Goal: Task Accomplishment & Management: Use online tool/utility

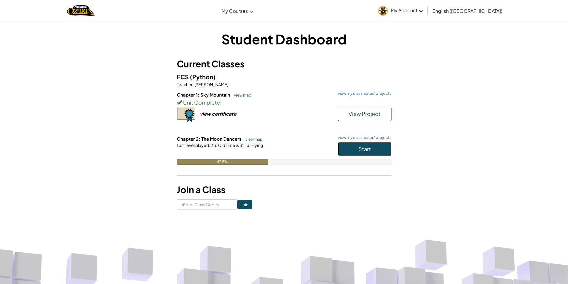
click at [366, 150] on span "Start" at bounding box center [365, 149] width 13 height 7
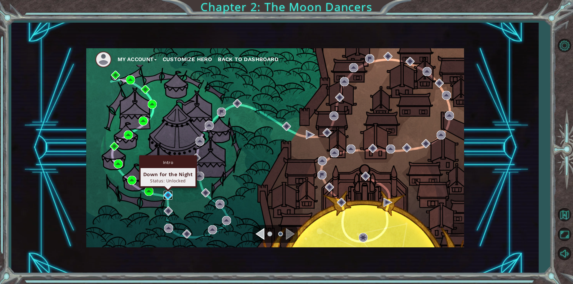
click at [163, 193] on img at bounding box center [167, 195] width 9 height 9
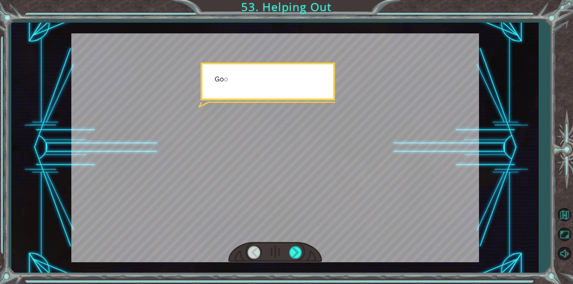
click at [299, 246] on div at bounding box center [275, 252] width 94 height 21
click at [296, 249] on div at bounding box center [295, 252] width 13 height 12
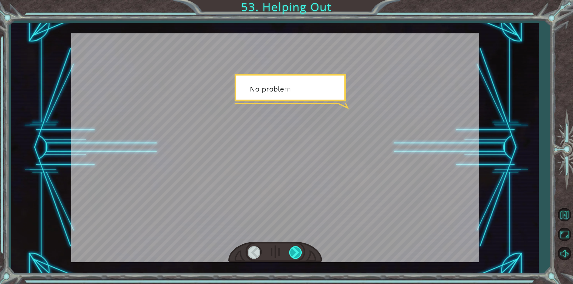
click at [296, 249] on div at bounding box center [295, 252] width 13 height 12
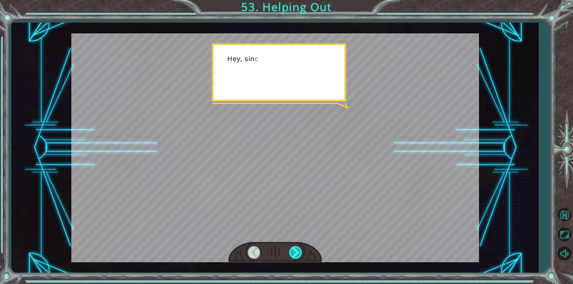
click at [296, 249] on div at bounding box center [295, 252] width 13 height 12
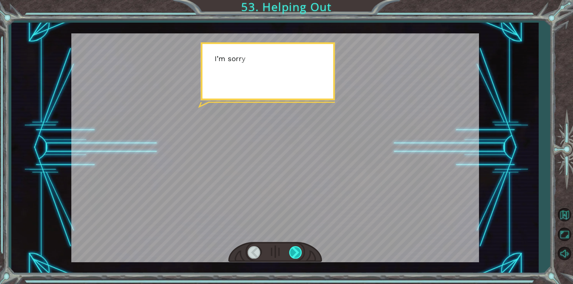
click at [296, 249] on div at bounding box center [295, 252] width 13 height 12
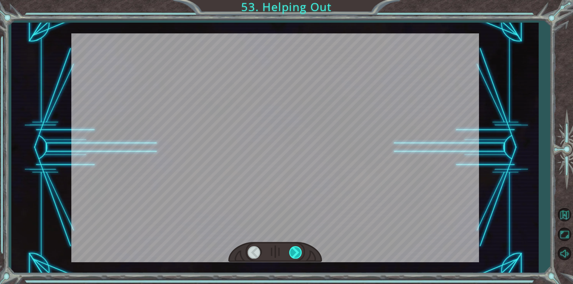
click at [296, 249] on div at bounding box center [295, 252] width 13 height 12
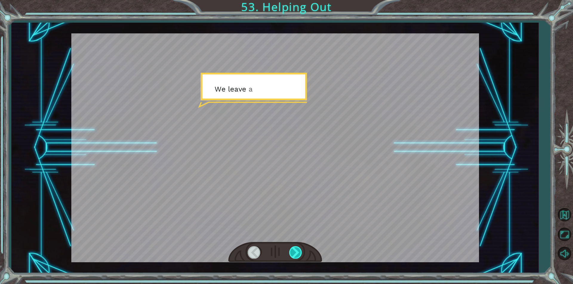
click at [296, 249] on div at bounding box center [295, 252] width 13 height 12
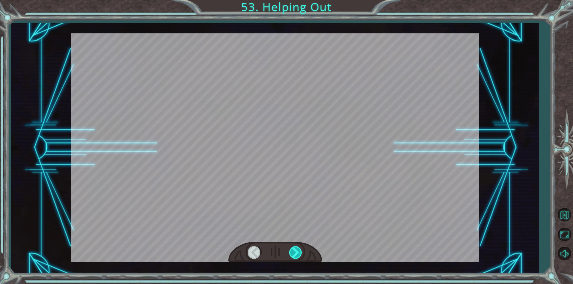
click at [296, 249] on div at bounding box center [295, 252] width 13 height 12
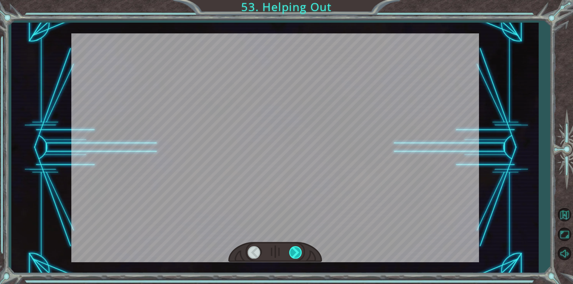
click at [296, 249] on div at bounding box center [295, 252] width 13 height 12
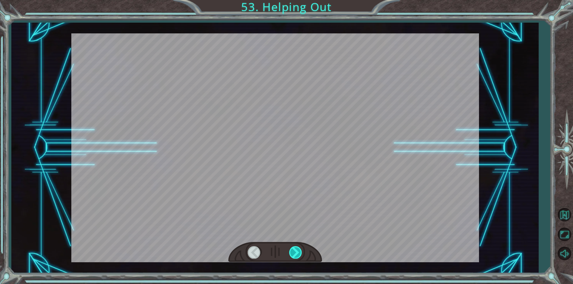
click at [296, 249] on div at bounding box center [295, 252] width 13 height 12
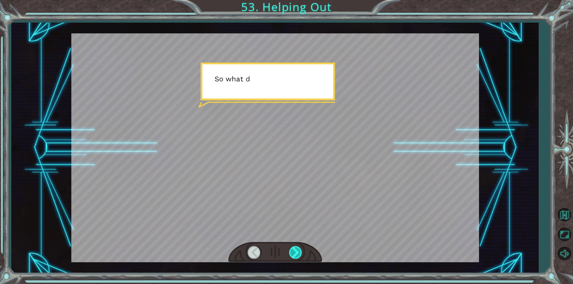
click at [296, 249] on div at bounding box center [295, 252] width 13 height 12
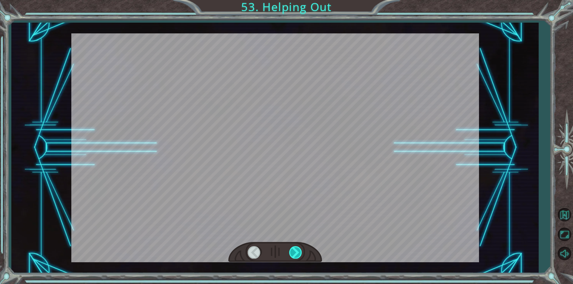
click at [296, 249] on div at bounding box center [295, 252] width 13 height 12
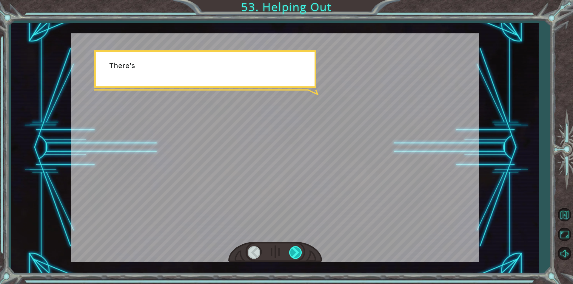
click at [296, 249] on div at bounding box center [295, 252] width 13 height 12
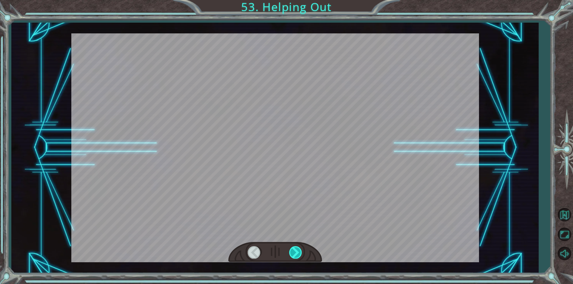
click at [296, 249] on div at bounding box center [295, 252] width 13 height 12
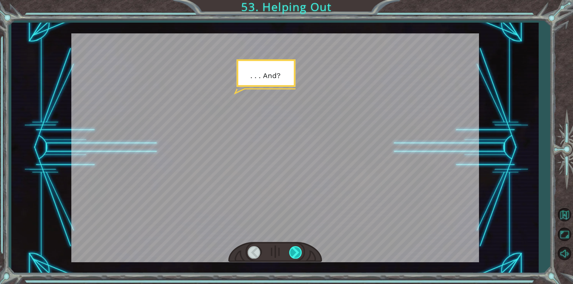
click at [296, 249] on div at bounding box center [295, 252] width 13 height 12
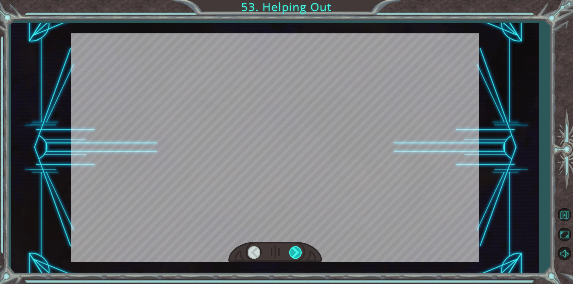
click at [296, 249] on div at bounding box center [295, 252] width 13 height 12
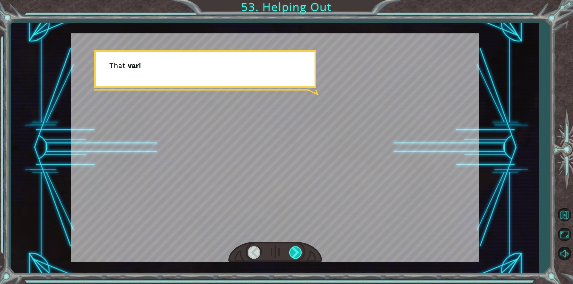
click at [296, 249] on div at bounding box center [295, 252] width 13 height 12
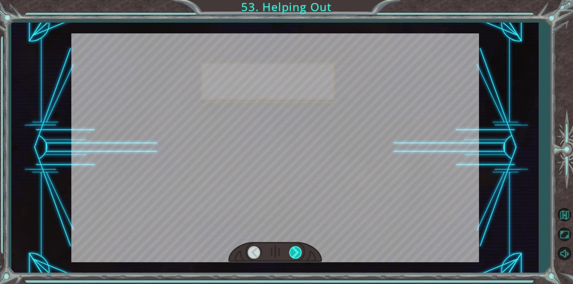
click at [296, 249] on div at bounding box center [295, 252] width 13 height 12
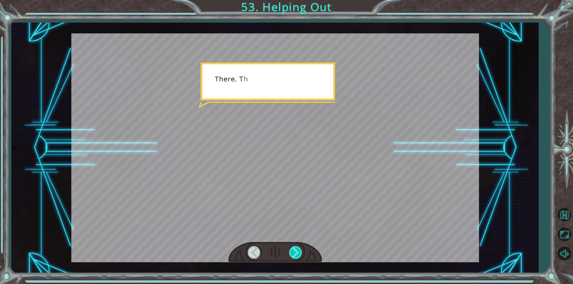
click at [296, 249] on div at bounding box center [295, 252] width 13 height 12
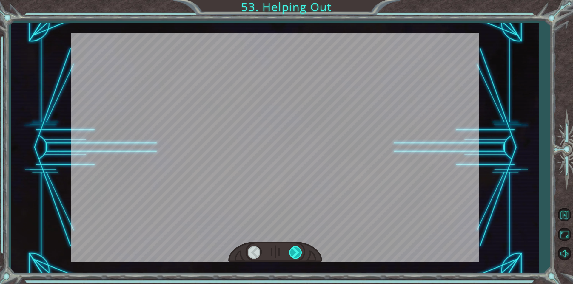
click at [296, 249] on div at bounding box center [295, 252] width 13 height 12
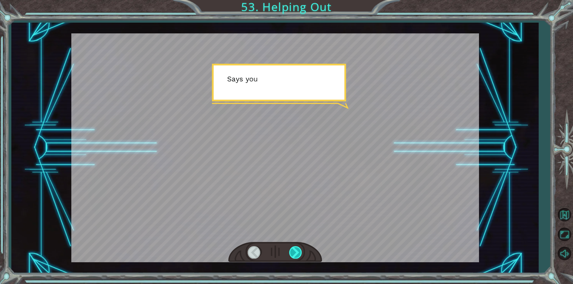
click at [296, 249] on div at bounding box center [295, 252] width 13 height 12
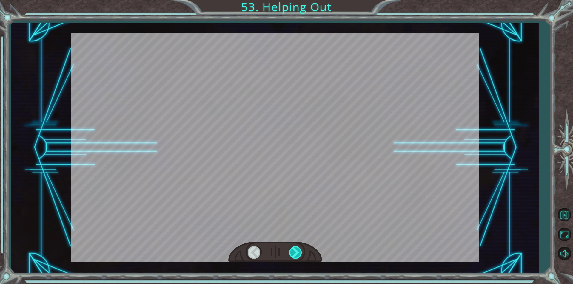
click at [296, 249] on div at bounding box center [295, 252] width 13 height 12
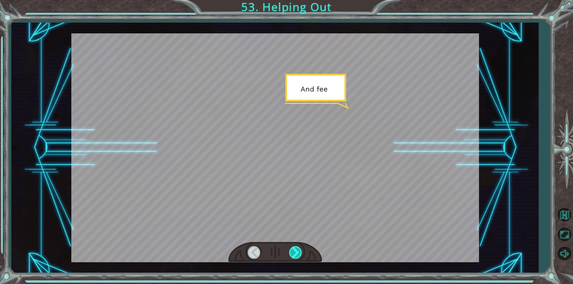
click at [296, 249] on div at bounding box center [295, 252] width 13 height 12
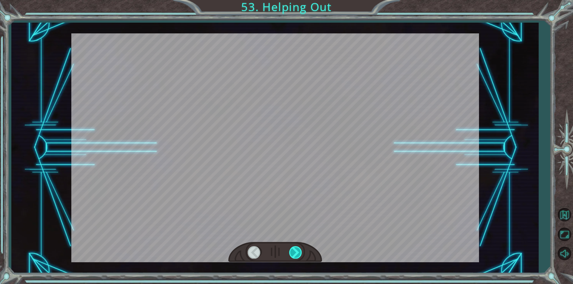
click at [296, 249] on div at bounding box center [295, 252] width 13 height 12
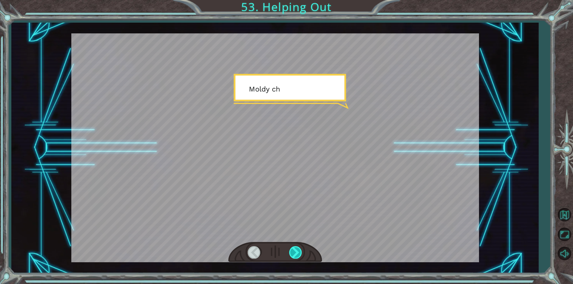
click at [296, 249] on div at bounding box center [295, 252] width 13 height 12
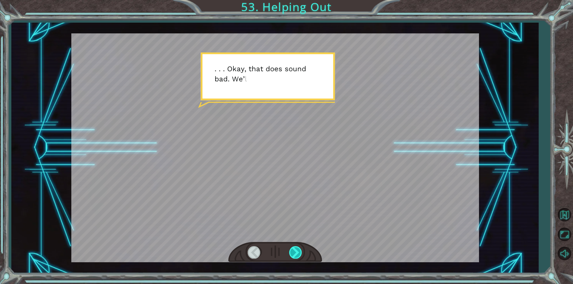
click at [296, 249] on div at bounding box center [295, 252] width 13 height 12
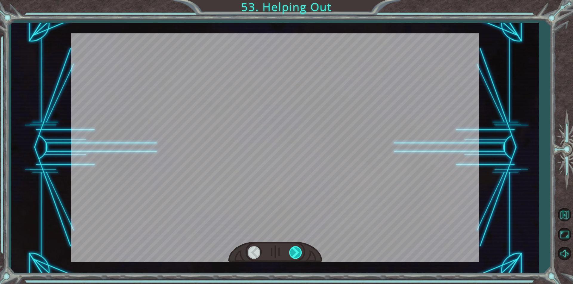
click at [296, 249] on div at bounding box center [295, 252] width 13 height 12
click at [287, 255] on div at bounding box center [275, 252] width 94 height 21
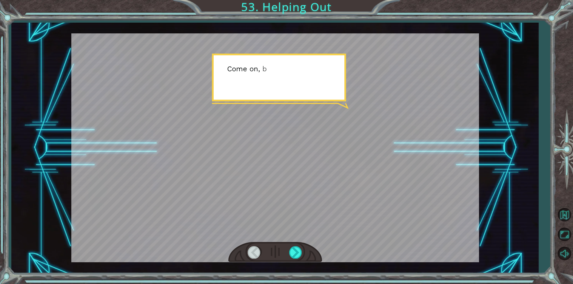
click at [287, 255] on div at bounding box center [275, 252] width 94 height 21
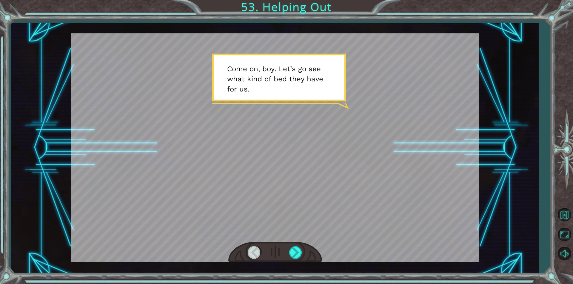
click at [287, 255] on div at bounding box center [275, 252] width 94 height 21
click at [294, 250] on div at bounding box center [295, 252] width 13 height 12
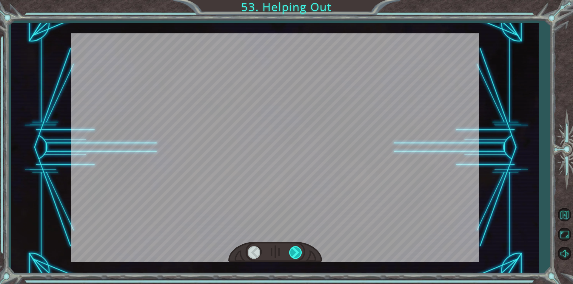
click at [294, 250] on div at bounding box center [295, 252] width 13 height 12
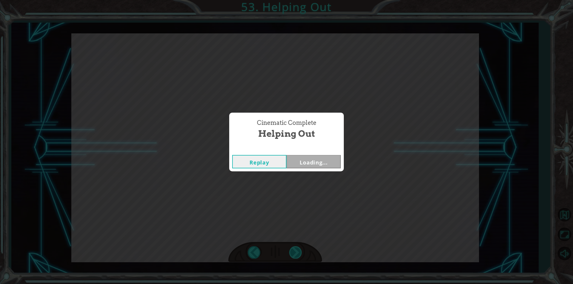
click at [294, 250] on div "Cinematic Complete Helping Out Replay Loading..." at bounding box center [286, 142] width 573 height 284
click at [306, 165] on button "Next" at bounding box center [313, 161] width 54 height 13
click at [306, 167] on body "Temporary Text G o o d j o b . Y o u ’ r e e x t r e m e l y e f f i c i e n t …" at bounding box center [286, 142] width 573 height 284
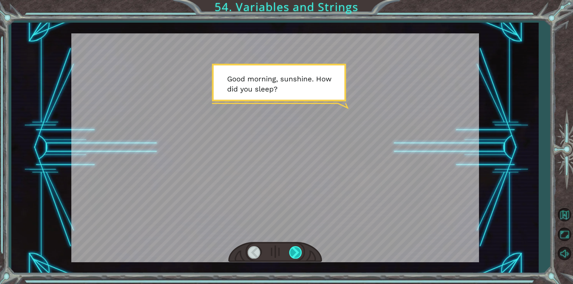
click at [299, 251] on div at bounding box center [295, 252] width 13 height 12
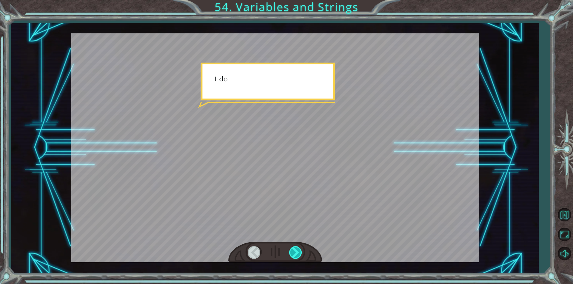
click at [299, 251] on div at bounding box center [295, 252] width 13 height 12
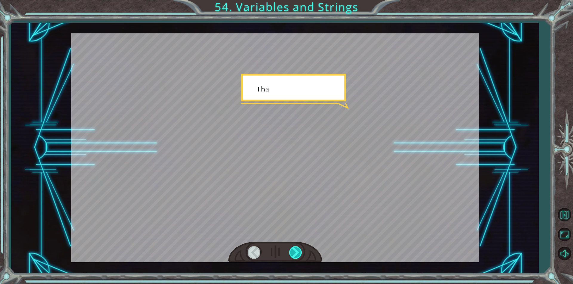
click at [299, 251] on div at bounding box center [295, 252] width 13 height 12
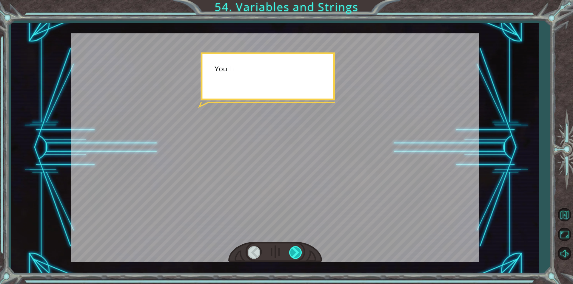
click at [299, 251] on div at bounding box center [295, 252] width 13 height 12
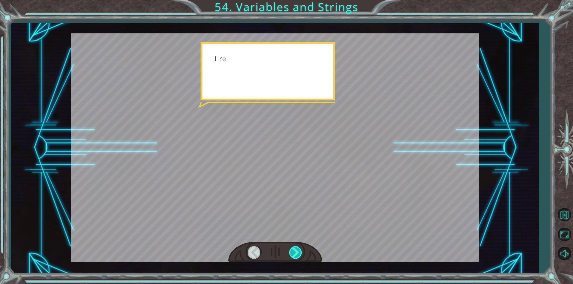
click at [299, 251] on div at bounding box center [295, 252] width 13 height 12
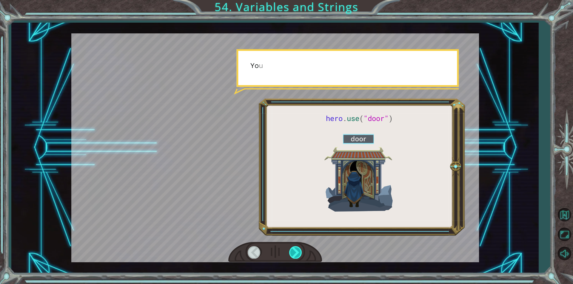
click at [299, 251] on div at bounding box center [295, 252] width 13 height 12
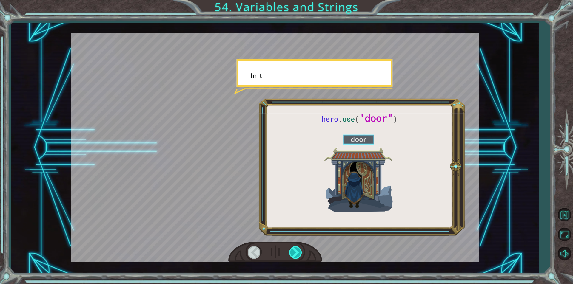
click at [299, 251] on div at bounding box center [295, 252] width 13 height 12
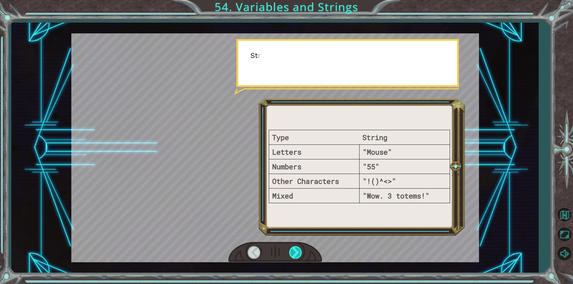
click at [299, 251] on div at bounding box center [295, 252] width 13 height 12
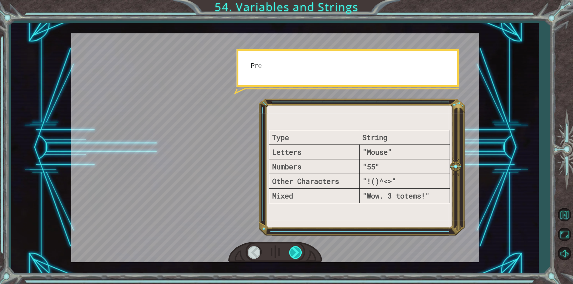
click at [299, 251] on div at bounding box center [295, 252] width 13 height 12
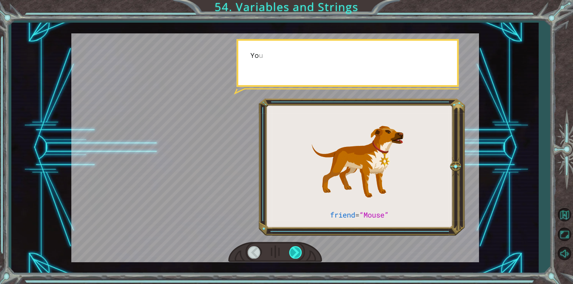
click at [299, 251] on div at bounding box center [295, 252] width 13 height 12
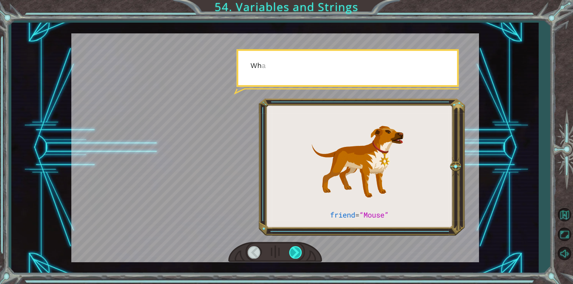
click at [299, 251] on div at bounding box center [295, 252] width 13 height 12
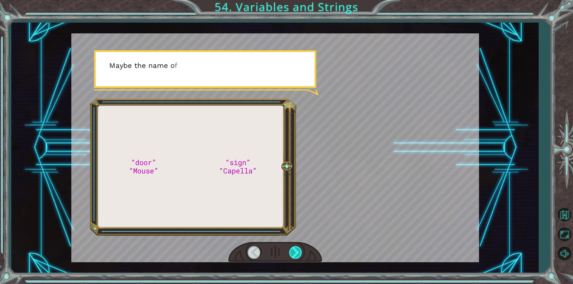
click at [299, 251] on div at bounding box center [295, 252] width 13 height 12
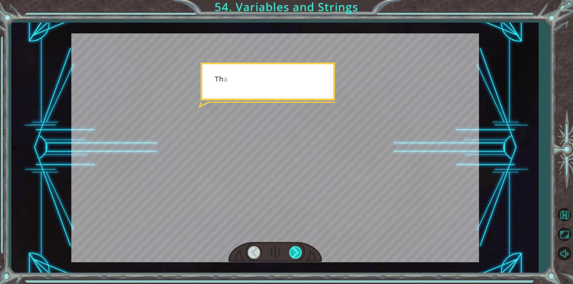
click at [299, 251] on div at bounding box center [295, 252] width 13 height 12
click at [299, 0] on div "“door” “Mouse” “sign” “Capella” G o o d m o r n i n g , s u n s h i n e . H o w…" at bounding box center [286, 0] width 573 height 0
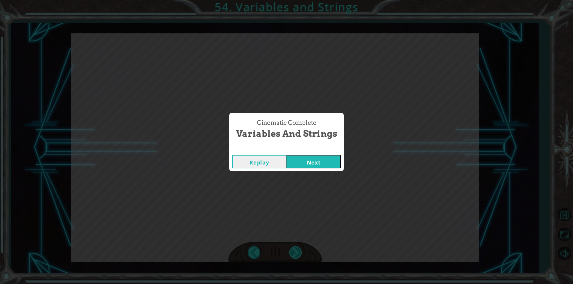
click at [299, 251] on div "Cinematic Complete Variables and Strings Replay Next" at bounding box center [286, 142] width 573 height 284
click at [321, 158] on button "Next" at bounding box center [313, 161] width 54 height 13
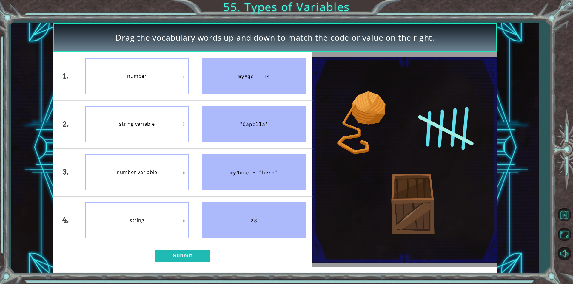
click at [321, 158] on button "Next" at bounding box center [313, 161] width 54 height 13
click at [180, 246] on div "1. 2. 3. 4. number string variable string number variable myAge = 14 "Capella" …" at bounding box center [183, 160] width 260 height 215
click at [175, 248] on div "1. 2. 3. 4. number string variable string number variable myAge = 14 "Capella" …" at bounding box center [183, 160] width 260 height 215
click at [175, 260] on button "Submit" at bounding box center [182, 256] width 54 height 12
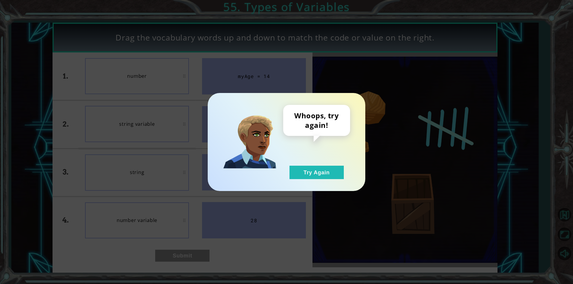
drag, startPoint x: 220, startPoint y: 230, endPoint x: 265, endPoint y: 193, distance: 57.8
click at [249, 200] on div "Whoops, try again! Try Again" at bounding box center [286, 142] width 573 height 284
click at [318, 167] on button "Try Again" at bounding box center [316, 172] width 54 height 13
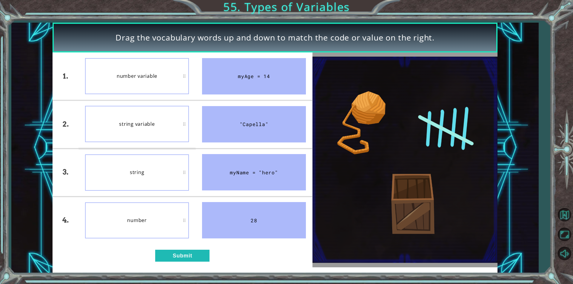
click at [155, 175] on div "string" at bounding box center [137, 173] width 104 height 36
click at [176, 251] on button "Submit" at bounding box center [182, 256] width 54 height 12
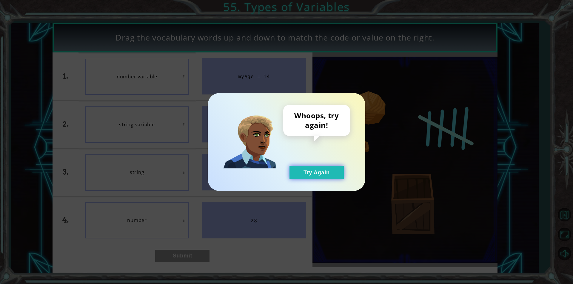
click at [319, 172] on button "Try Again" at bounding box center [316, 172] width 54 height 13
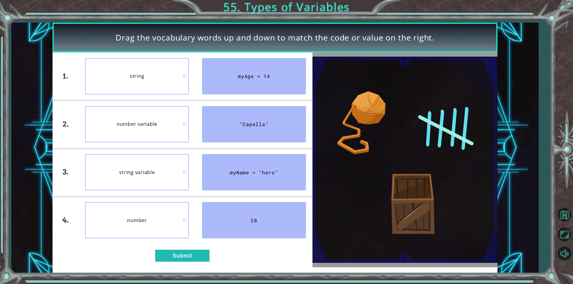
drag, startPoint x: 139, startPoint y: 50, endPoint x: 136, endPoint y: 68, distance: 18.4
click at [136, 68] on div "Drag the vocabulary words up and down to match the code or value on the right. …" at bounding box center [275, 148] width 445 height 250
click at [198, 252] on button "Submit" at bounding box center [182, 256] width 54 height 12
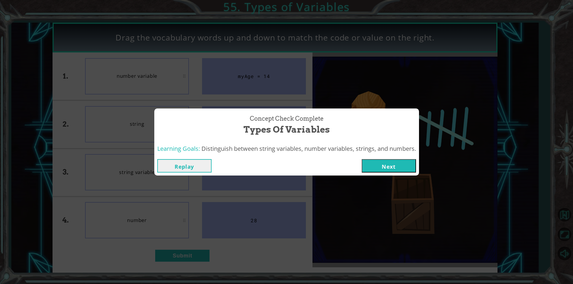
click at [370, 169] on button "Next" at bounding box center [389, 165] width 54 height 13
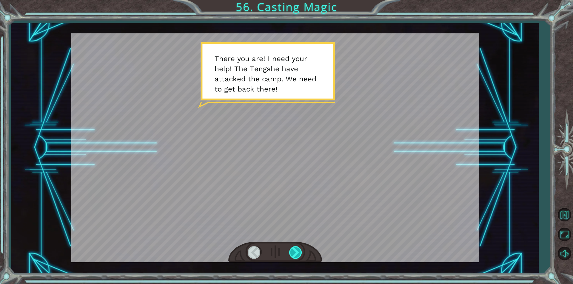
click at [294, 251] on div at bounding box center [295, 252] width 13 height 12
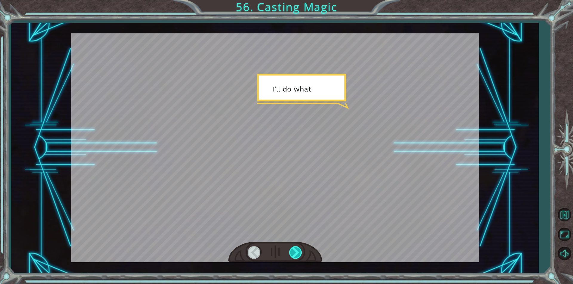
click at [294, 251] on div at bounding box center [295, 252] width 13 height 12
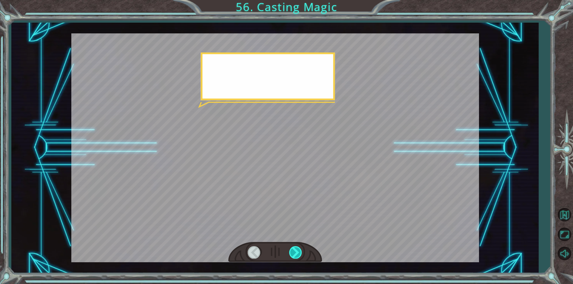
click at [294, 251] on div at bounding box center [295, 252] width 13 height 12
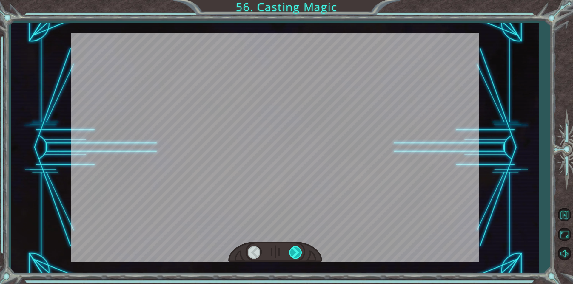
click at [294, 251] on div at bounding box center [295, 252] width 13 height 12
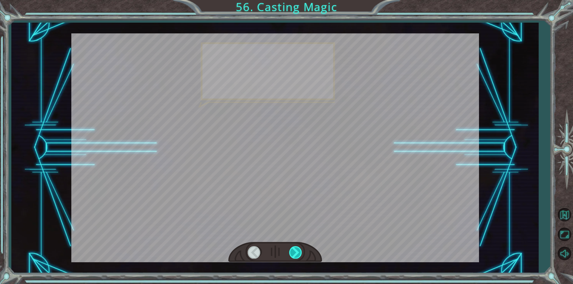
click at [294, 251] on div at bounding box center [295, 252] width 13 height 12
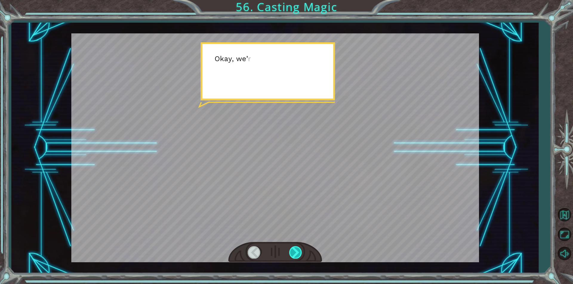
click at [294, 251] on div at bounding box center [295, 252] width 13 height 12
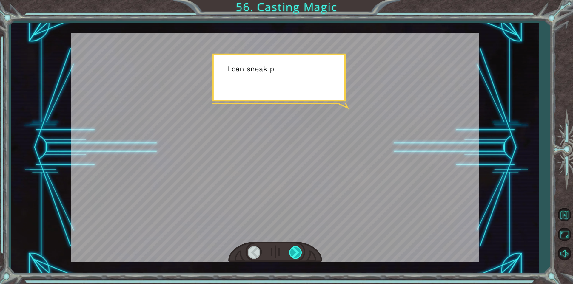
click at [294, 251] on div at bounding box center [295, 252] width 13 height 12
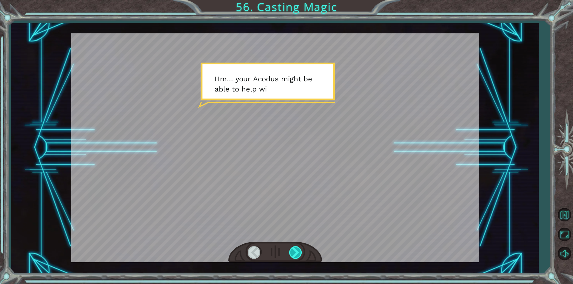
click at [294, 255] on div at bounding box center [295, 252] width 13 height 12
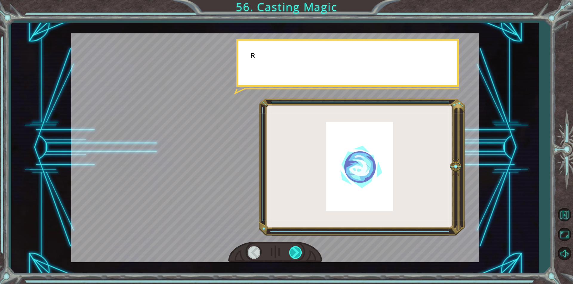
click at [294, 255] on div at bounding box center [295, 252] width 13 height 12
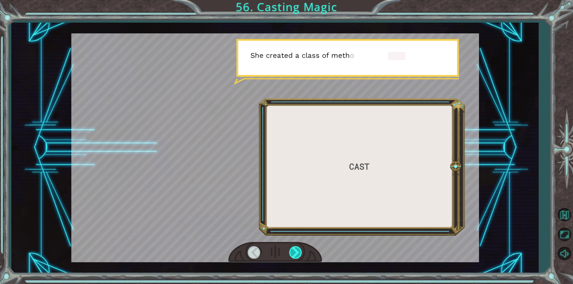
click at [294, 247] on div at bounding box center [295, 252] width 13 height 12
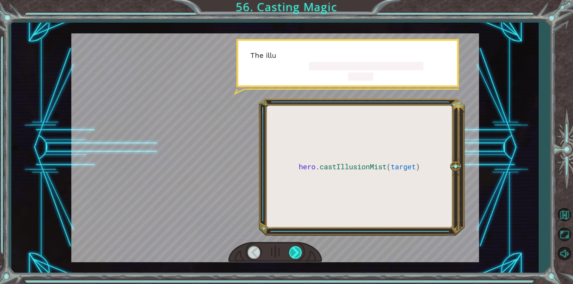
click at [294, 247] on div at bounding box center [295, 252] width 13 height 12
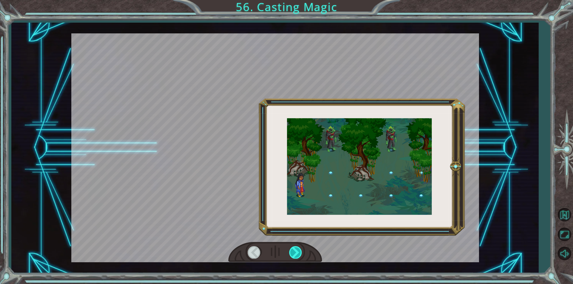
click at [294, 247] on div at bounding box center [295, 252] width 13 height 12
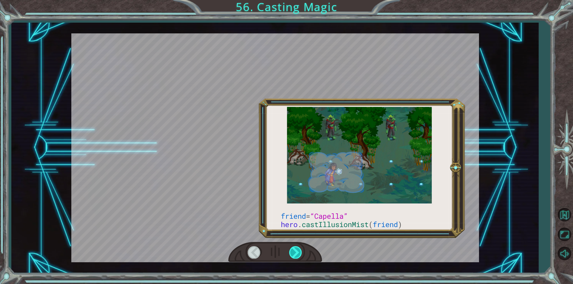
click at [294, 247] on div at bounding box center [295, 252] width 13 height 12
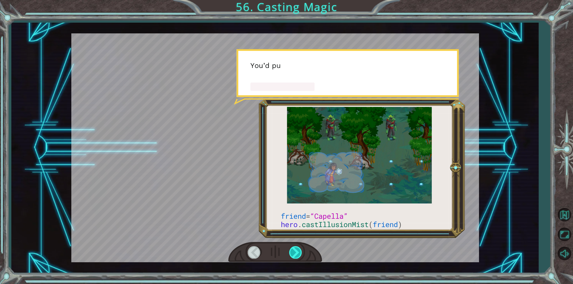
click at [296, 248] on div at bounding box center [295, 252] width 13 height 12
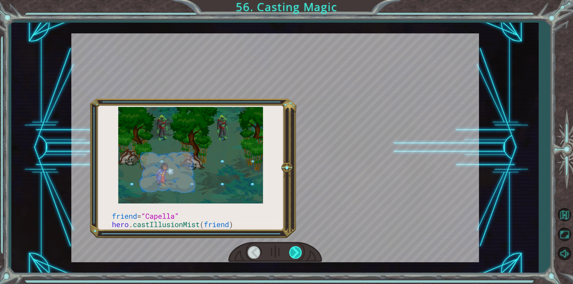
click at [296, 248] on div at bounding box center [295, 252] width 13 height 12
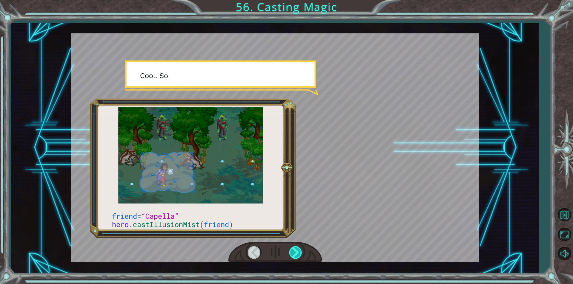
click at [296, 248] on div at bounding box center [295, 252] width 13 height 12
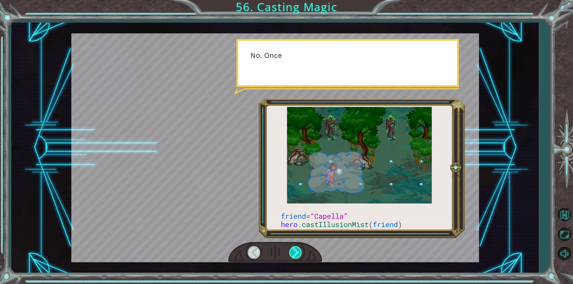
click at [298, 249] on div at bounding box center [295, 252] width 13 height 12
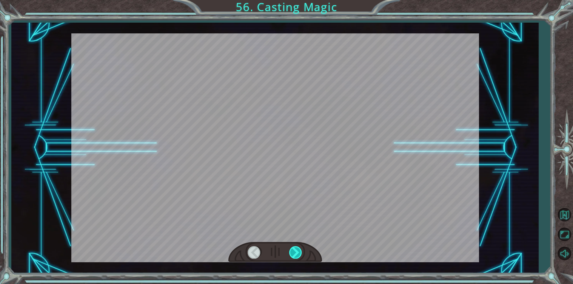
click at [298, 249] on div at bounding box center [295, 252] width 13 height 12
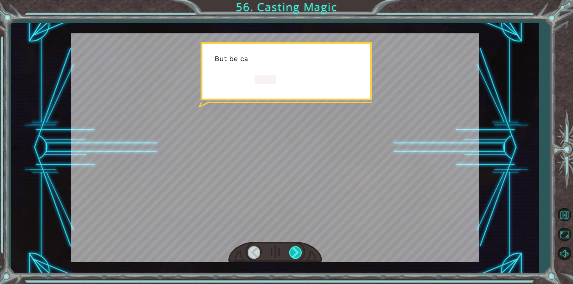
click at [298, 249] on div at bounding box center [295, 252] width 13 height 12
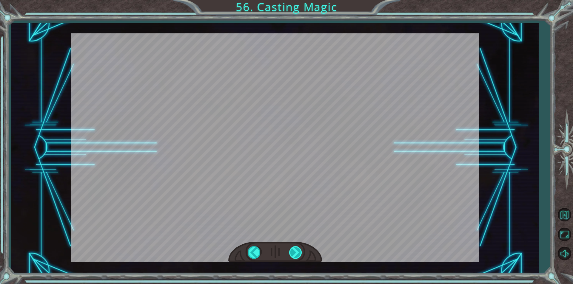
click at [298, 0] on div "friend = “Capella” hero . castIllusionMist ( friend ) T h e r e y o u a r e ! I…" at bounding box center [286, 0] width 573 height 0
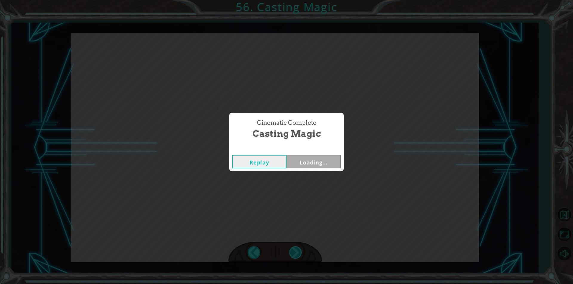
click at [298, 249] on div "Cinematic Complete Casting Magic Replay Loading..." at bounding box center [286, 142] width 573 height 284
drag, startPoint x: 298, startPoint y: 249, endPoint x: 299, endPoint y: 246, distance: 3.3
click at [298, 247] on div "Cinematic Complete Casting Magic Replay Next" at bounding box center [286, 142] width 573 height 284
click at [313, 168] on button "Next" at bounding box center [313, 161] width 54 height 13
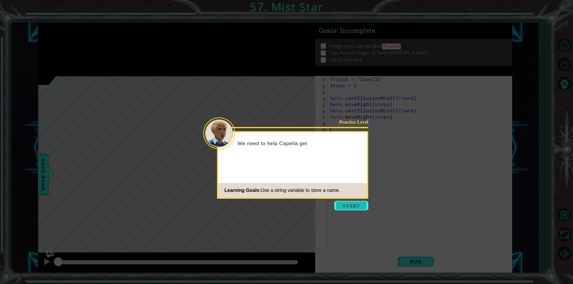
click at [341, 202] on button "Start" at bounding box center [351, 206] width 34 height 10
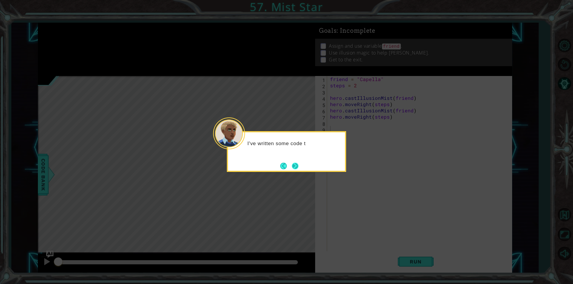
click at [297, 167] on button "Next" at bounding box center [295, 166] width 7 height 7
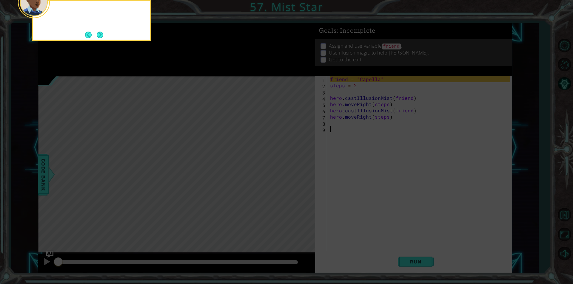
click at [297, 167] on icon at bounding box center [286, 43] width 573 height 484
click at [102, 37] on button "Next" at bounding box center [100, 35] width 7 height 7
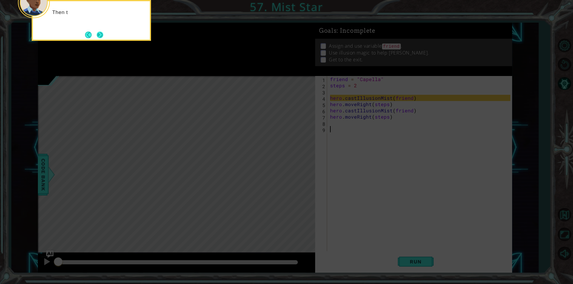
click at [102, 37] on button "Next" at bounding box center [100, 35] width 7 height 7
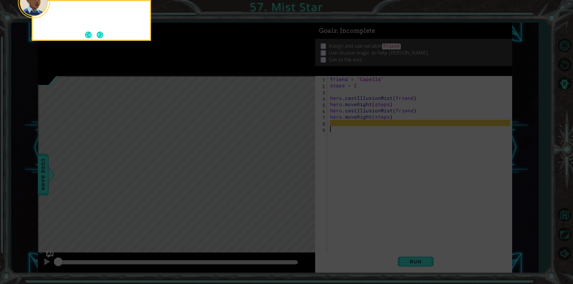
click at [102, 37] on button "Next" at bounding box center [100, 35] width 7 height 7
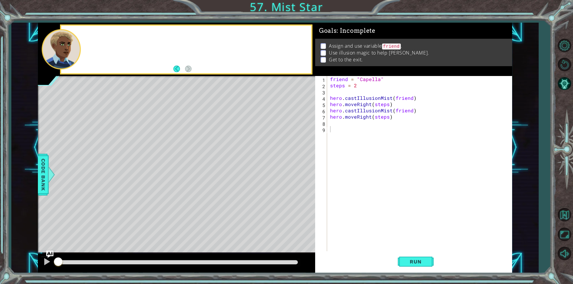
click at [97, 43] on div at bounding box center [186, 50] width 250 height 48
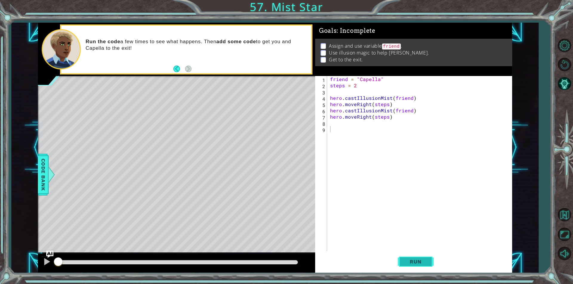
click at [403, 261] on button "Run" at bounding box center [416, 262] width 36 height 20
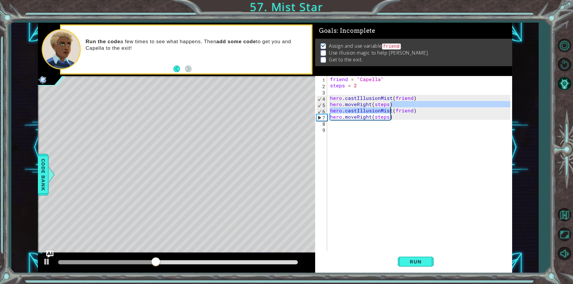
drag, startPoint x: 417, startPoint y: 108, endPoint x: 390, endPoint y: 110, distance: 27.2
click at [390, 110] on div "friend = "Capella" steps = 2 hero . castIllusionMist ( friend ) hero . moveRigh…" at bounding box center [421, 170] width 184 height 188
click at [394, 109] on div "friend = "Capella" steps = 2 hero . castIllusionMist ( friend ) hero . moveRigh…" at bounding box center [421, 170] width 184 height 188
type textarea "hero.castIllusionMist(friend)"
drag, startPoint x: 414, startPoint y: 112, endPoint x: 324, endPoint y: 108, distance: 90.1
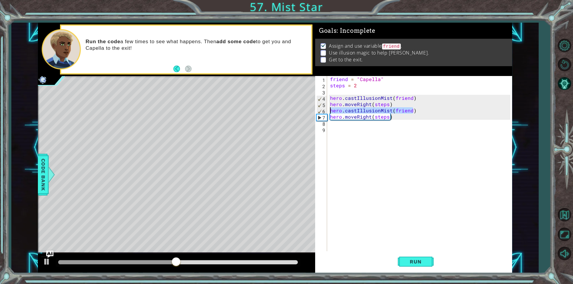
click at [324, 108] on div "hero.castIllusionMist(friend) 1 2 3 4 5 6 7 8 9 friend = "Capella" steps = 2 he…" at bounding box center [412, 163] width 195 height 175
click at [348, 125] on div "friend = "Capella" steps = 2 hero . castIllusionMist ( friend ) hero . moveRigh…" at bounding box center [421, 170] width 184 height 188
paste textarea "hero.castIllusionMist(friend)"
click at [407, 275] on div "1 ההההההההההההההההההההההההההההההההההההההההההההההההההההההההההההההההההההההההההההה…" at bounding box center [286, 142] width 573 height 284
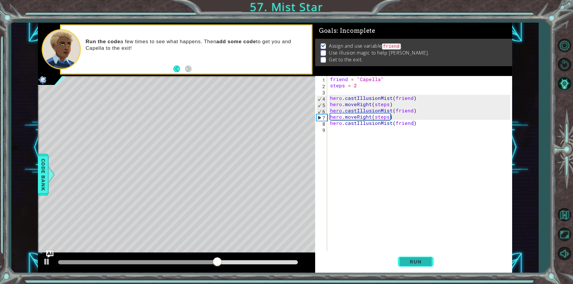
click at [411, 257] on button "Run" at bounding box center [416, 262] width 36 height 20
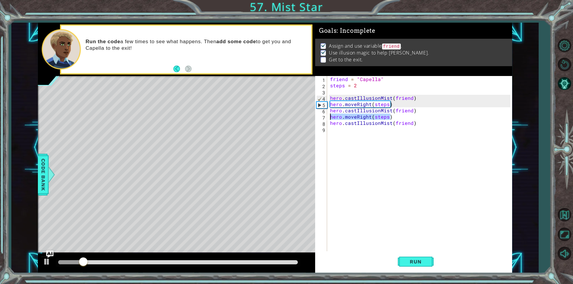
drag, startPoint x: 389, startPoint y: 115, endPoint x: 322, endPoint y: 118, distance: 67.2
click at [322, 118] on div "hero.castIllusionMist(friend) 1 2 3 4 5 6 7 8 9 friend = "Capella" steps = 2 he…" at bounding box center [412, 163] width 195 height 175
type textarea "hero.moveRight(steps)"
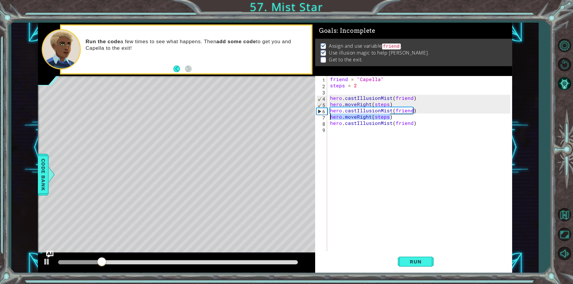
click at [353, 135] on div "friend = "Capella" steps = 2 hero . castIllusionMist ( friend ) hero . moveRigh…" at bounding box center [421, 170] width 184 height 188
paste textarea "hero.moveRight(steps)"
type textarea "hero.moveRight(steps)"
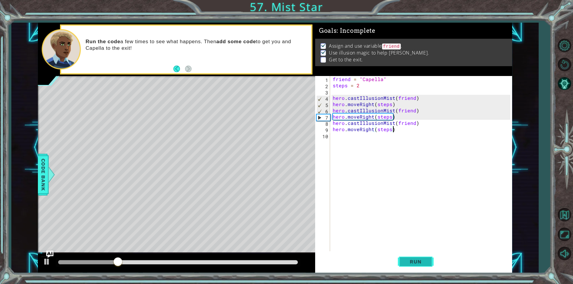
click at [413, 256] on button "Run" at bounding box center [416, 262] width 36 height 20
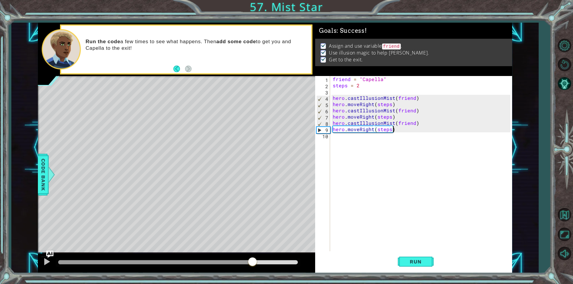
click at [252, 264] on div at bounding box center [178, 262] width 240 height 4
drag, startPoint x: 252, startPoint y: 264, endPoint x: 295, endPoint y: 277, distance: 44.8
click at [295, 277] on div "1 ההההההההההההההההההההההההההההההההההההההההההההההההההההההההההההההההההההההההההההה…" at bounding box center [286, 142] width 573 height 284
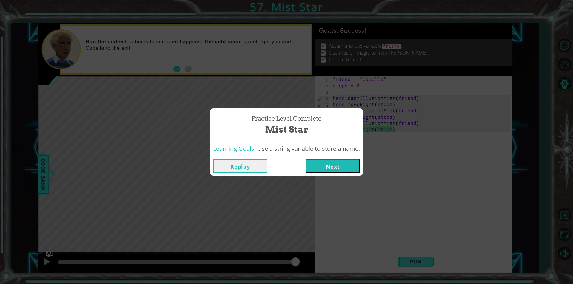
click at [342, 165] on button "Next" at bounding box center [332, 165] width 54 height 13
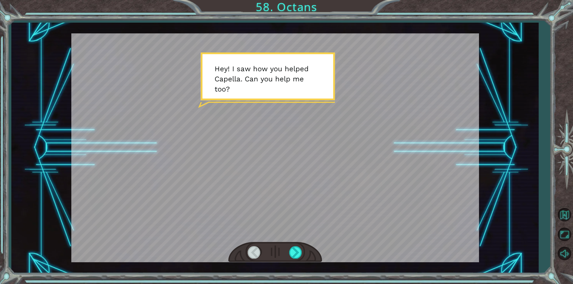
click at [286, 258] on div at bounding box center [275, 252] width 94 height 21
click at [293, 250] on div at bounding box center [295, 252] width 13 height 12
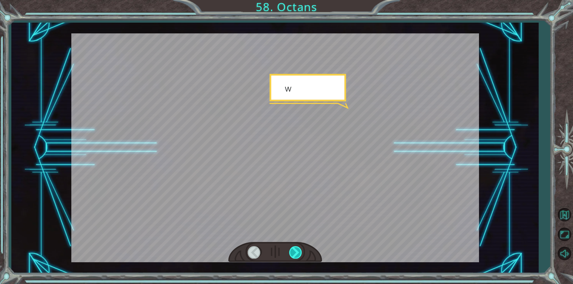
click at [293, 250] on div at bounding box center [295, 252] width 13 height 12
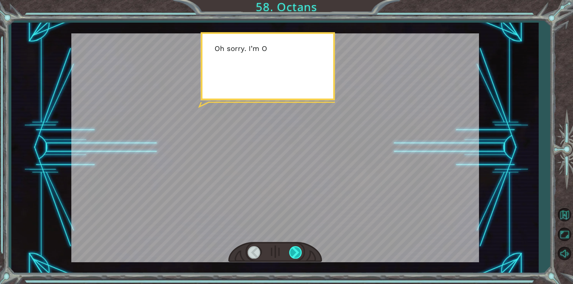
click at [293, 250] on div at bounding box center [295, 252] width 13 height 12
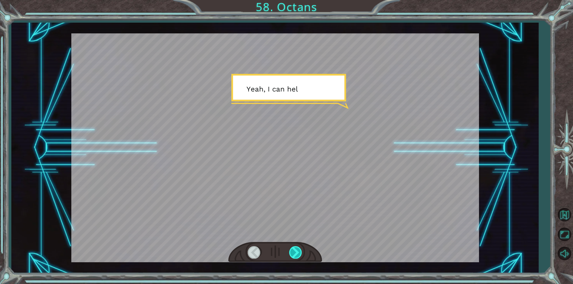
click at [293, 250] on div at bounding box center [295, 252] width 13 height 12
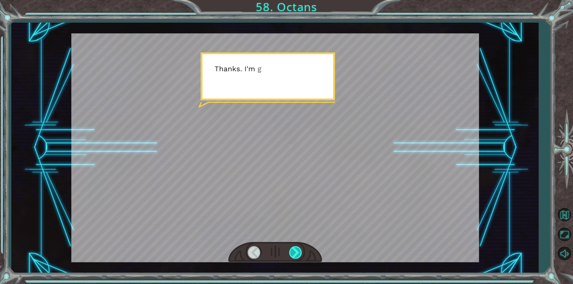
click at [293, 250] on div at bounding box center [295, 252] width 13 height 12
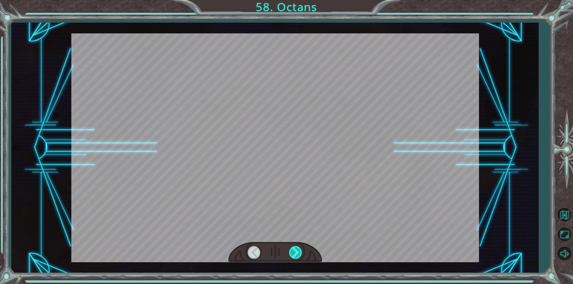
click at [293, 250] on div at bounding box center [295, 252] width 13 height 12
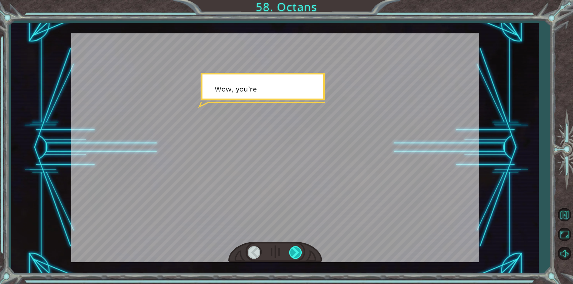
click at [300, 250] on div at bounding box center [295, 252] width 13 height 12
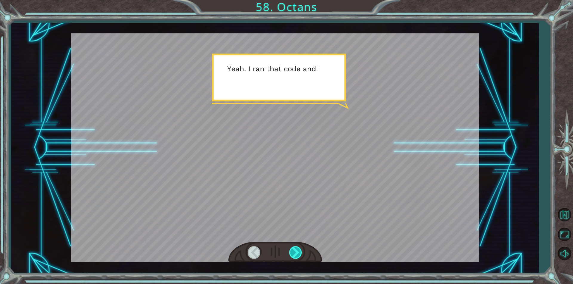
click at [299, 250] on div at bounding box center [295, 252] width 13 height 12
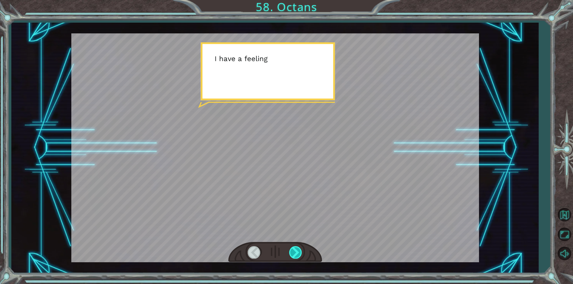
click at [299, 250] on div at bounding box center [295, 252] width 13 height 12
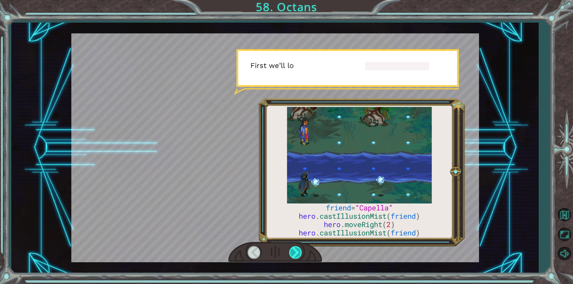
click at [299, 250] on div at bounding box center [295, 252] width 13 height 12
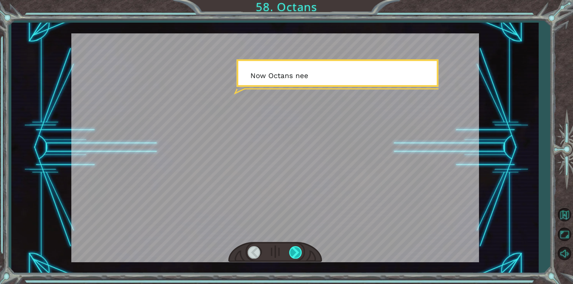
click at [299, 250] on div at bounding box center [295, 252] width 13 height 12
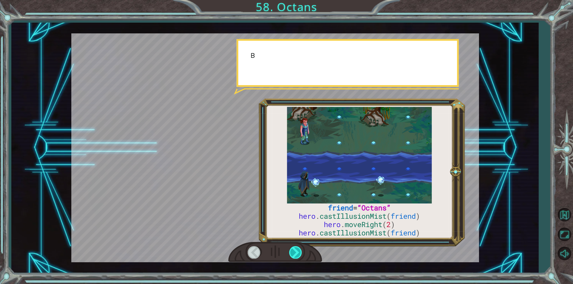
click at [299, 250] on div at bounding box center [295, 252] width 13 height 12
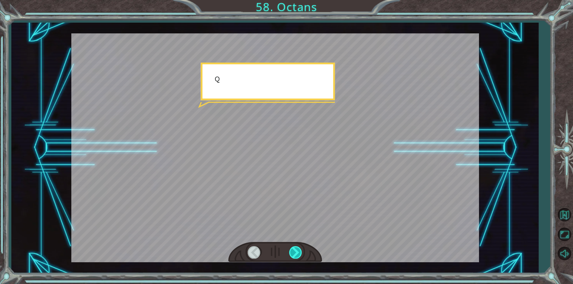
click at [299, 250] on div at bounding box center [295, 252] width 13 height 12
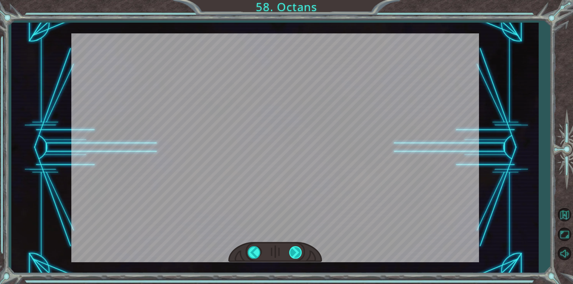
click at [299, 0] on div "friend = “Octans” hero . castIllusionMist ( friend ) hero . moveRight ( 2 ) her…" at bounding box center [286, 0] width 573 height 0
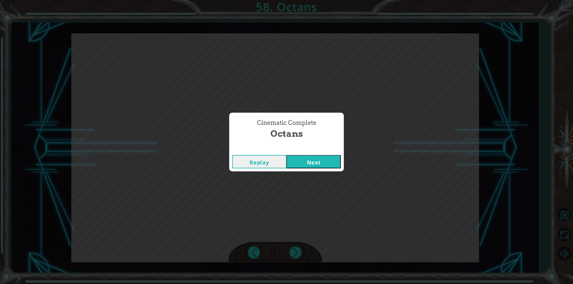
click at [306, 162] on button "Next" at bounding box center [313, 161] width 54 height 13
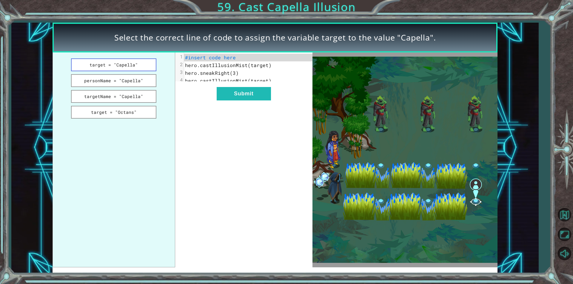
click at [130, 67] on button "target = "Capella"" at bounding box center [113, 64] width 85 height 13
click at [145, 67] on button "target = "Capella"" at bounding box center [113, 64] width 85 height 13
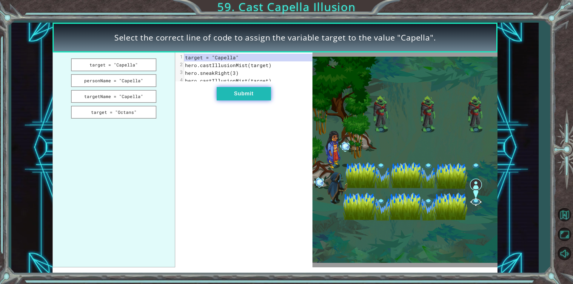
click at [226, 98] on button "Submit" at bounding box center [244, 93] width 54 height 13
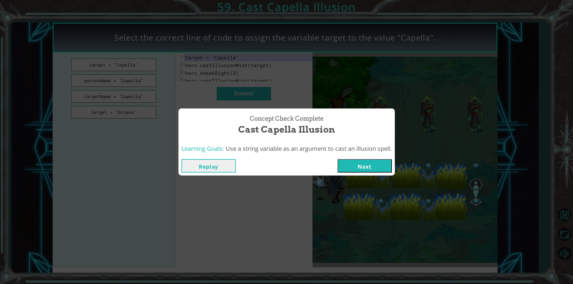
click at [381, 167] on button "Next" at bounding box center [364, 165] width 54 height 13
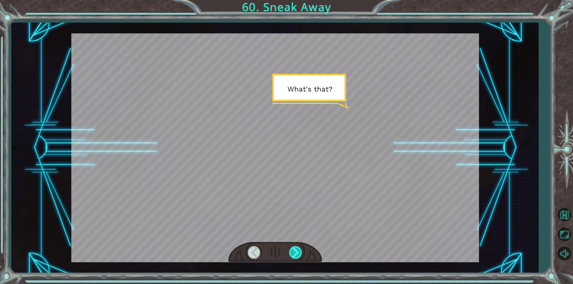
drag, startPoint x: 303, startPoint y: 250, endPoint x: 298, endPoint y: 248, distance: 4.9
click at [298, 248] on div at bounding box center [275, 252] width 94 height 21
click at [297, 247] on div at bounding box center [295, 252] width 13 height 12
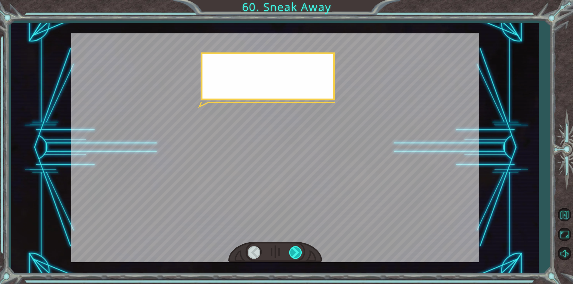
click at [297, 247] on div at bounding box center [295, 252] width 13 height 12
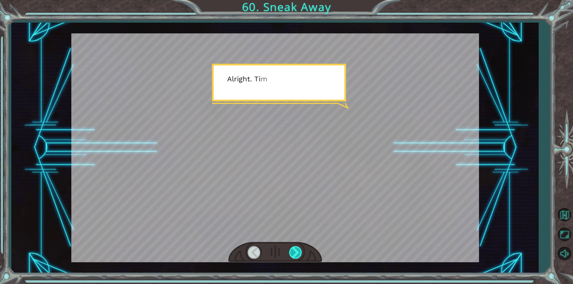
click at [297, 247] on div at bounding box center [295, 252] width 13 height 12
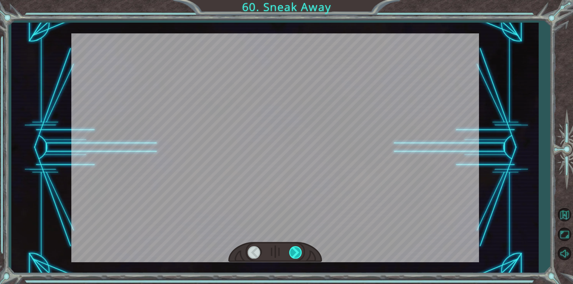
click at [297, 247] on div at bounding box center [295, 252] width 13 height 12
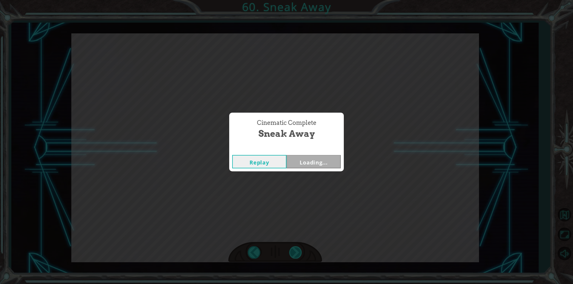
click at [297, 247] on div "Cinematic Complete Sneak Away Replay Loading..." at bounding box center [286, 142] width 573 height 284
click at [317, 165] on button "Next" at bounding box center [313, 161] width 54 height 13
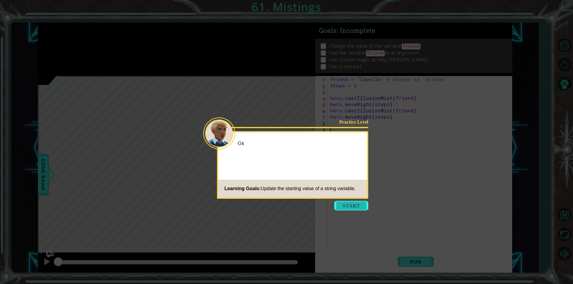
click at [342, 209] on button "Start" at bounding box center [351, 206] width 34 height 10
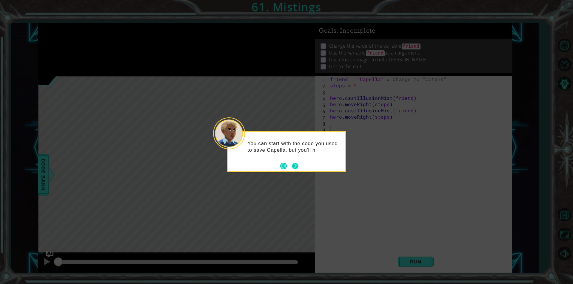
click at [293, 167] on button "Next" at bounding box center [295, 166] width 7 height 7
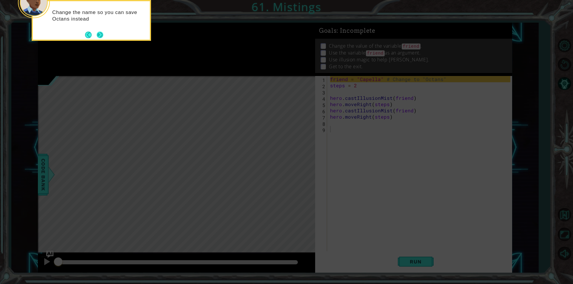
click at [97, 36] on button "Next" at bounding box center [100, 35] width 7 height 7
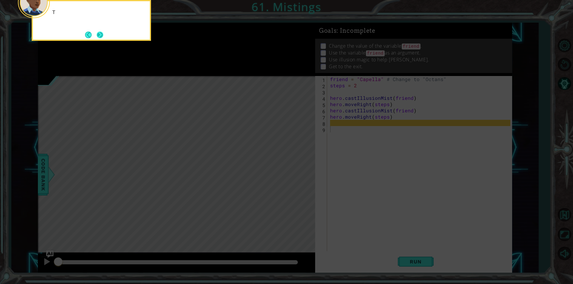
click at [101, 35] on button "Next" at bounding box center [100, 35] width 7 height 7
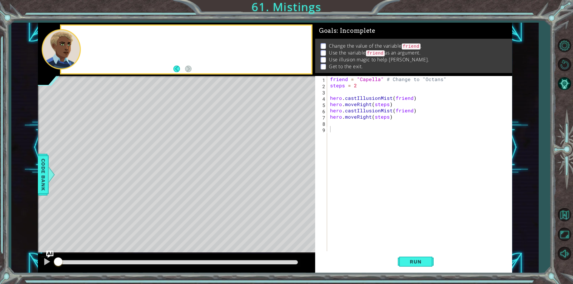
click at [101, 35] on div at bounding box center [186, 50] width 250 height 48
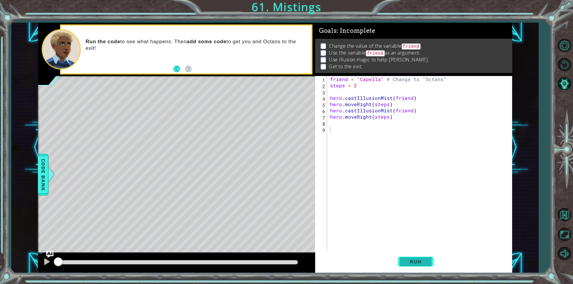
drag, startPoint x: 427, startPoint y: 252, endPoint x: 422, endPoint y: 257, distance: 6.8
click at [424, 255] on div "1 2 3 4 5 6 7 8 9 friend = "Capella" # Change to "Octans" steps = 2 hero . cast…" at bounding box center [413, 174] width 197 height 197
click at [413, 262] on span "Run" at bounding box center [416, 262] width 24 height 6
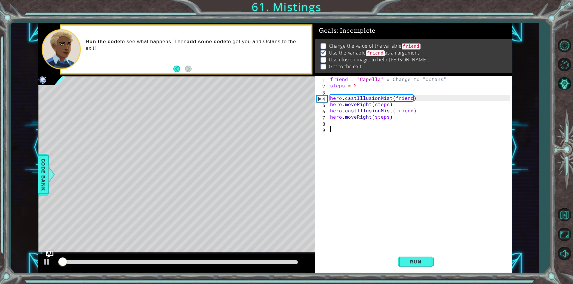
scroll to position [2, 0]
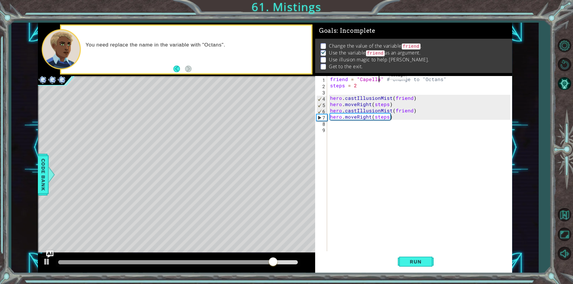
click at [379, 77] on div "friend = "Capella" # Change to "Octans" steps = 2 hero . castIllusionMist ( fri…" at bounding box center [421, 170] width 184 height 188
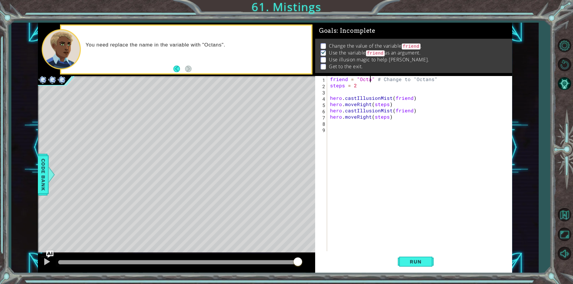
scroll to position [0, 3]
click at [411, 265] on button "Run" at bounding box center [416, 262] width 36 height 20
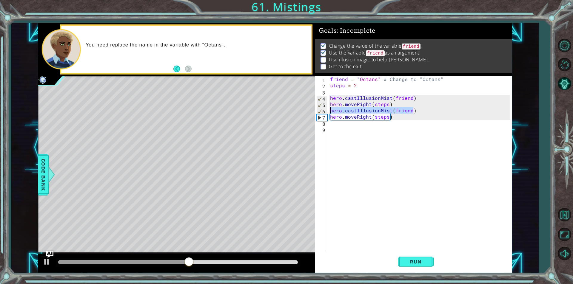
drag, startPoint x: 415, startPoint y: 111, endPoint x: 328, endPoint y: 112, distance: 87.1
click at [328, 112] on div "friend = "Octans" # Change to "Octans" 1 2 3 4 5 6 7 8 9 friend = "Octans" # Ch…" at bounding box center [412, 163] width 195 height 175
type textarea "hero.castIllusionMist(friend)"
click at [343, 126] on div "friend = "Octans" # Change to "Octans" steps = 2 hero . castIllusionMist ( frie…" at bounding box center [421, 170] width 184 height 188
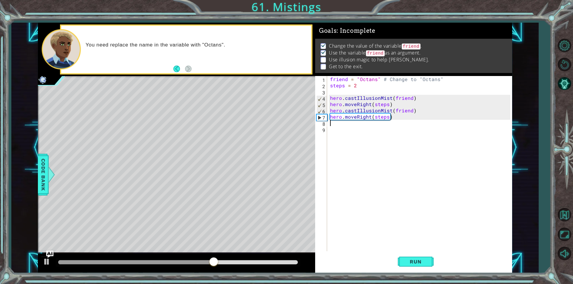
paste textarea "hero.castIllusionMist(friend)"
drag, startPoint x: 397, startPoint y: 115, endPoint x: 318, endPoint y: 118, distance: 79.7
click at [318, 118] on div "hero.castIllusionMist(friend) 1 2 3 4 5 6 7 8 9 friend = "Octans" # Change to "…" at bounding box center [412, 163] width 195 height 175
type textarea "hero.moveRight(steps)"
click at [345, 135] on div "friend = "Octans" # Change to "Octans" steps = 2 hero . castIllusionMist ( frie…" at bounding box center [421, 170] width 184 height 188
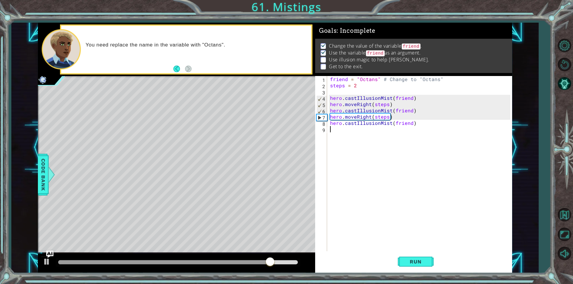
type textarea "v"
paste textarea "hero.moveRight(steps)"
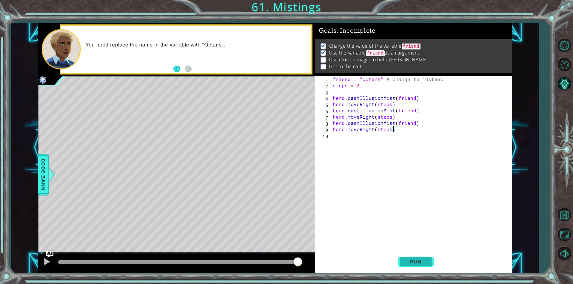
type textarea "hero.moveRight(steps)"
click at [413, 257] on button "Run" at bounding box center [416, 262] width 36 height 20
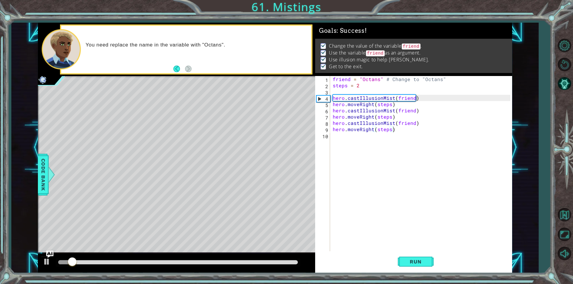
drag, startPoint x: 267, startPoint y: 257, endPoint x: 277, endPoint y: 258, distance: 10.2
click at [277, 258] on div at bounding box center [176, 263] width 277 height 19
click at [277, 259] on div at bounding box center [178, 263] width 244 height 8
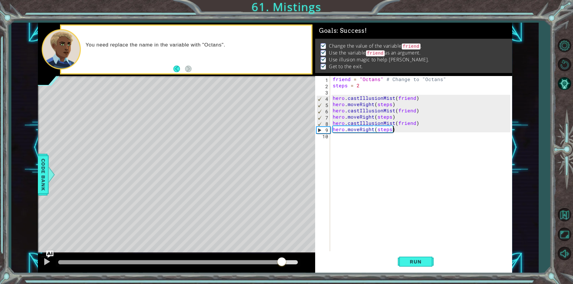
click at [281, 261] on div at bounding box center [178, 262] width 240 height 4
drag, startPoint x: 286, startPoint y: 263, endPoint x: 307, endPoint y: 268, distance: 21.9
click at [307, 268] on body "1 ההההההההההההההההההההההההההההההההההההההההההההההההההההההההההההההההההההההההההההה…" at bounding box center [286, 142] width 573 height 284
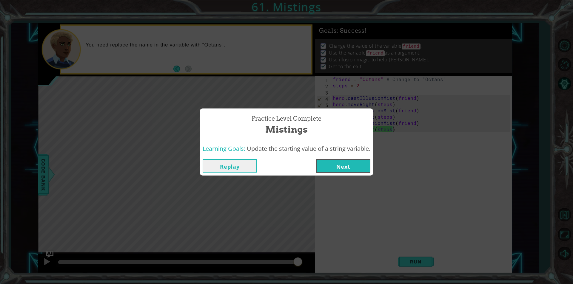
click at [337, 172] on button "Next" at bounding box center [343, 165] width 54 height 13
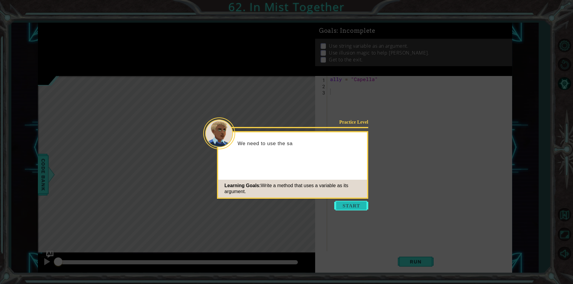
click at [348, 204] on button "Start" at bounding box center [351, 206] width 34 height 10
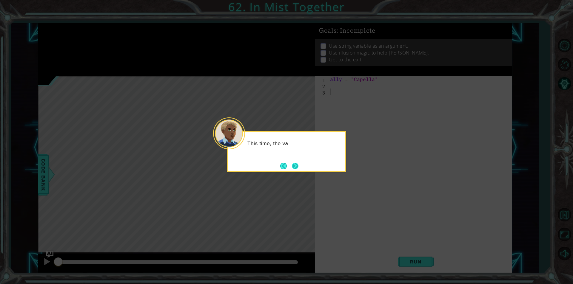
click at [297, 169] on button "Next" at bounding box center [295, 166] width 7 height 7
click at [293, 163] on button "Next" at bounding box center [295, 166] width 7 height 7
click at [293, 165] on button "Next" at bounding box center [295, 166] width 7 height 7
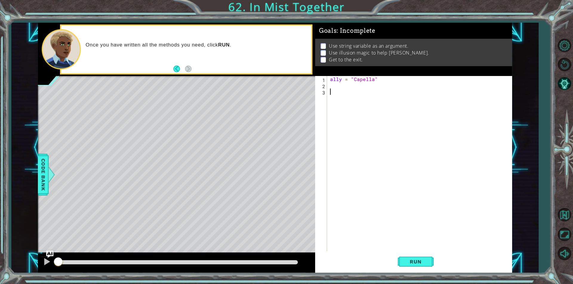
type textarea "g"
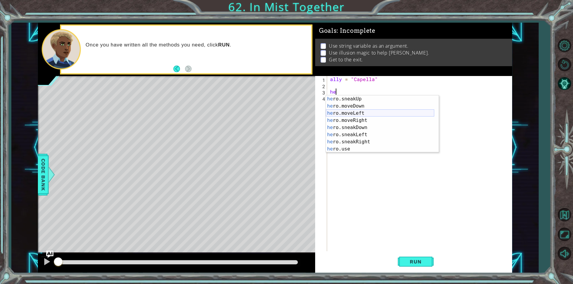
scroll to position [50, 0]
click at [372, 146] on div "he ro.moveLeft press enter he ro.moveRight press enter he ro.sneakDown press en…" at bounding box center [380, 131] width 108 height 72
type textarea "hero.castIllusionMist(friend)"
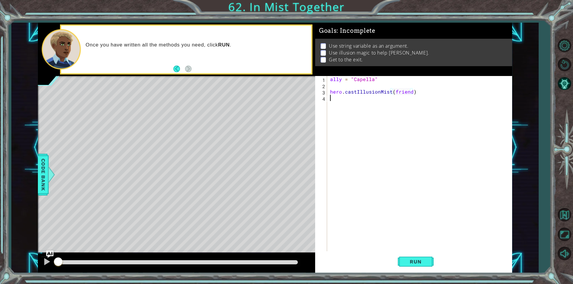
click at [368, 105] on div "ally = "Capella" hero . castIllusionMist ( friend )" at bounding box center [421, 170] width 184 height 188
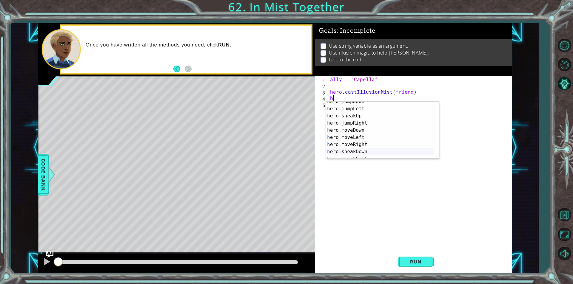
scroll to position [18, 0]
click at [367, 145] on div "h ero.jumpDown press enter h ero.jumpLeft press enter h ero.sneakUp press enter…" at bounding box center [380, 134] width 108 height 72
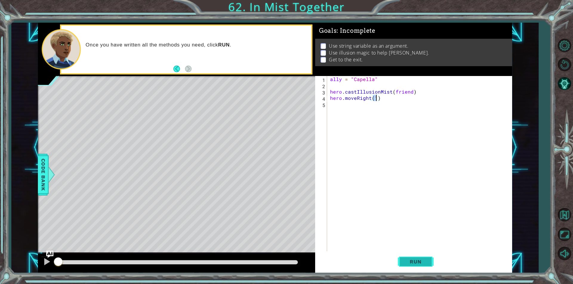
click at [409, 261] on span "Run" at bounding box center [416, 262] width 24 height 6
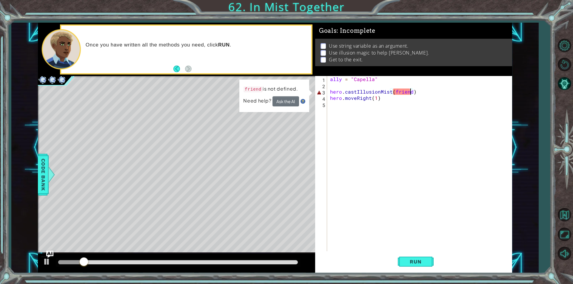
click at [409, 93] on div "ally = "Capella" hero . castIllusionMist ( friend ) hero . moveRight ( 1 )" at bounding box center [421, 170] width 184 height 188
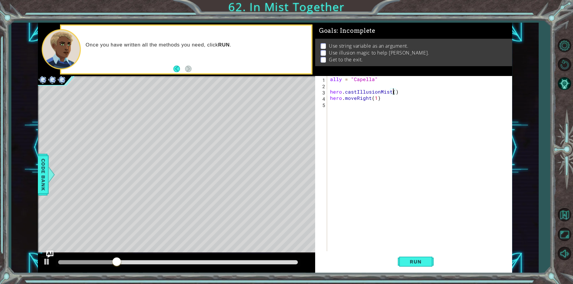
scroll to position [0, 4]
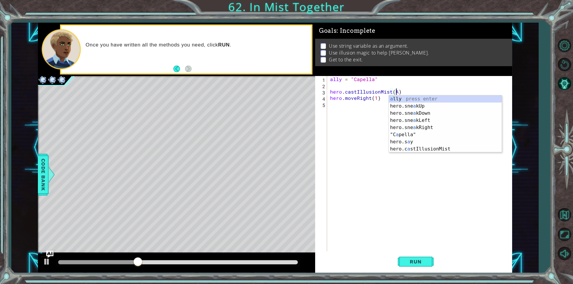
click at [402, 100] on div "a lly press enter hero.sne a kUp press enter hero.sne a kDown press enter hero.…" at bounding box center [445, 131] width 113 height 72
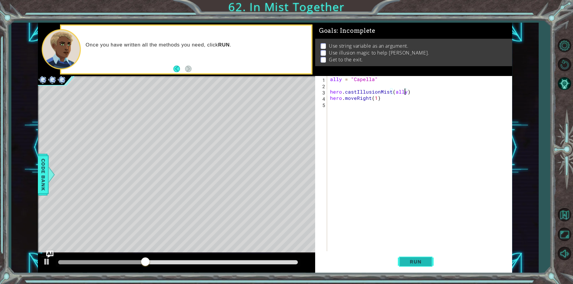
type textarea "hero.castIllusionMist(ally)"
click at [415, 256] on button "Run" at bounding box center [416, 262] width 36 height 20
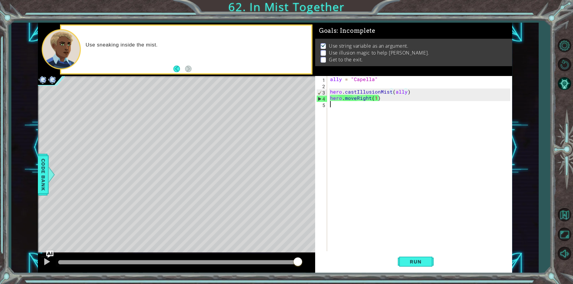
click at [340, 110] on div "ally = "Capella" hero . castIllusionMist ( ally ) hero . moveRight ( 1 )" at bounding box center [421, 170] width 184 height 188
click at [390, 98] on div "ally = "Capella" hero . castIllusionMist ( ally ) hero . moveRight ( 1 )" at bounding box center [421, 170] width 184 height 188
click at [376, 98] on div "ally = "Capella" hero . castIllusionMist ( ally ) hero . moveRight ( 1 )" at bounding box center [421, 170] width 184 height 188
click at [379, 96] on div "ally = "Capella" hero . castIllusionMist ( ally ) hero . moveRight ( 1 )" at bounding box center [421, 170] width 184 height 188
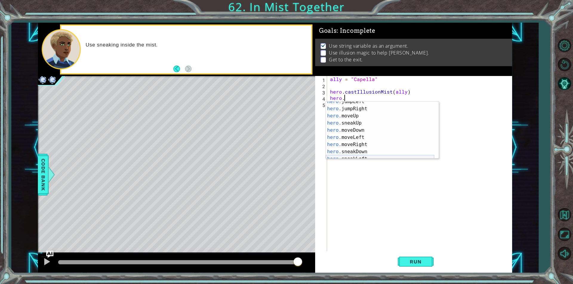
scroll to position [36, 0]
click at [359, 147] on div "hero. sneakUp press enter hero. moveDown press enter hero. moveLeft press enter…" at bounding box center [380, 138] width 108 height 72
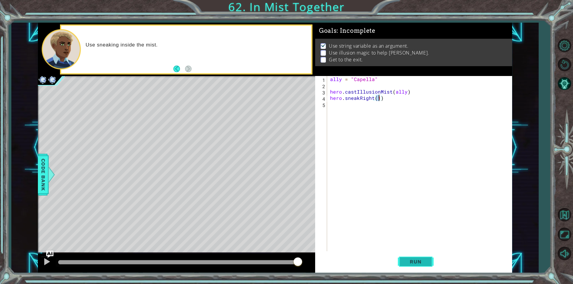
click at [410, 260] on span "Run" at bounding box center [416, 262] width 24 height 6
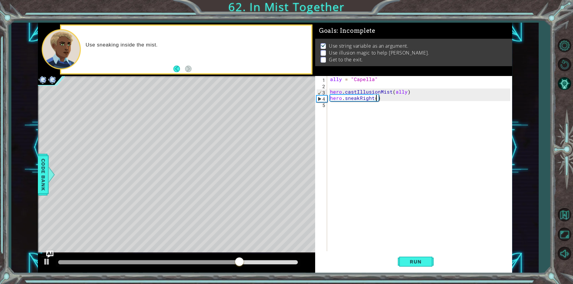
scroll to position [0, 3]
click at [409, 257] on button "Run" at bounding box center [416, 262] width 36 height 20
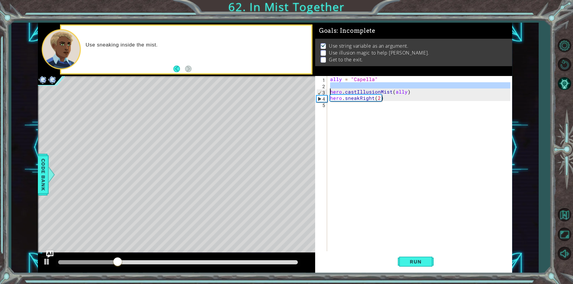
drag, startPoint x: 410, startPoint y: 88, endPoint x: 330, endPoint y: 89, distance: 80.0
click at [330, 89] on div "ally = "Capella" hero . castIllusionMist ( ally ) hero . sneakRight ( 2 )" at bounding box center [421, 170] width 184 height 188
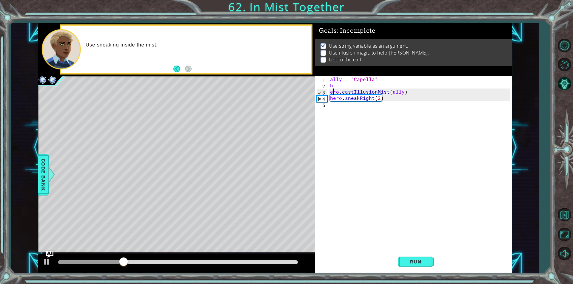
click at [334, 92] on div "ally = "Capella" h ero . castIllusionMist ( ally ) hero . sneakRight ( 2 )" at bounding box center [421, 170] width 184 height 188
click at [330, 90] on div "ally = "Capella" h ero . castIllusionMist ( ally ) hero . sneakRight ( 2 )" at bounding box center [421, 170] width 184 height 188
type textarea "hero.castIllusionMist(ally)"
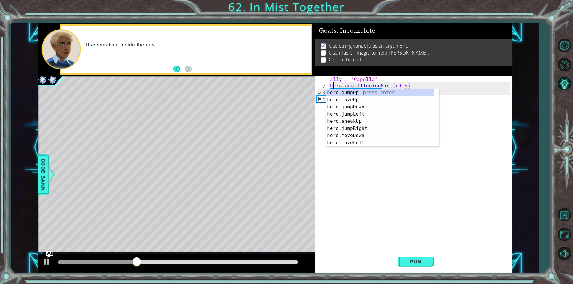
scroll to position [0, 0]
click at [329, 85] on div "ally = "Capella" hero . castIllusionMist ( ally ) hero . sneakRight ( 2 )" at bounding box center [421, 170] width 184 height 188
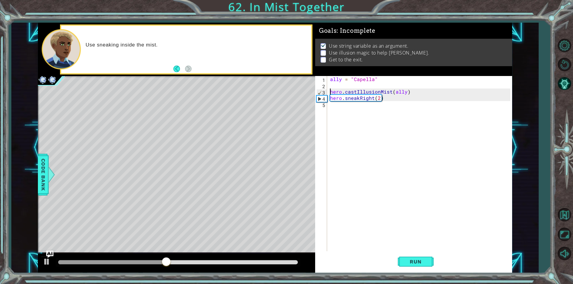
click at [410, 92] on div "ally = "Capella" hero . castIllusionMist ( ally ) hero . sneakRight ( 2 )" at bounding box center [421, 170] width 184 height 188
drag, startPoint x: 410, startPoint y: 92, endPoint x: 330, endPoint y: 94, distance: 79.7
click at [330, 94] on div "ally = "Capella" hero . castIllusionMist ( ally ) hero . sneakRight ( 2 )" at bounding box center [421, 170] width 184 height 188
click at [353, 112] on div "ally = "Capella" hero . castIllusionMist ( ally ) hero . sneakRight ( 2 )" at bounding box center [421, 170] width 184 height 188
paste textarea "hero.castIllusionMist(ally)"
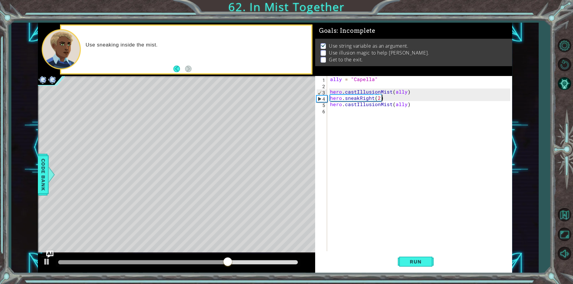
click at [380, 98] on div "ally = "Capella" hero . castIllusionMist ( ally ) hero . sneakRight ( 2 ) hero …" at bounding box center [421, 170] width 184 height 188
type textarea "hero.sneakRight(2)"
drag, startPoint x: 382, startPoint y: 98, endPoint x: 318, endPoint y: 98, distance: 63.2
click at [318, 98] on div "hero.sneakRight(2) 1 2 3 4 5 6 ally = "Capella" hero . castIllusionMist ( ally …" at bounding box center [412, 163] width 195 height 175
click at [344, 111] on div "ally = "Capella" hero . castIllusionMist ( ally ) hero . sneakRight ( 2 ) hero …" at bounding box center [421, 170] width 184 height 188
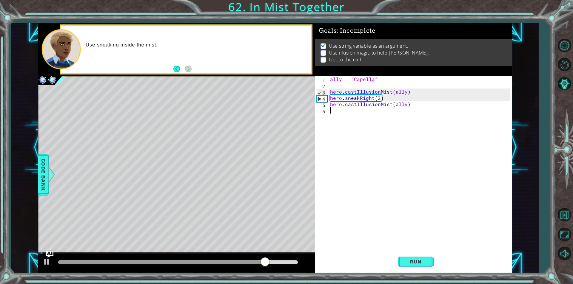
paste textarea "hero.sneakRight(2)"
type textarea "hero.sneakRight(2)"
click at [418, 260] on span "Run" at bounding box center [416, 262] width 24 height 6
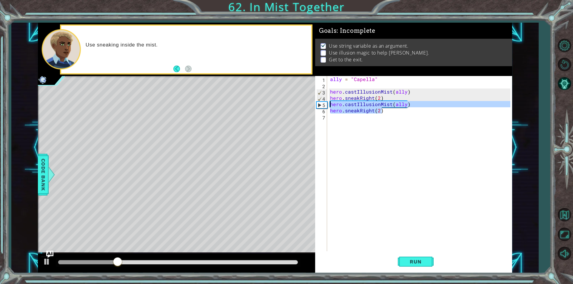
drag, startPoint x: 410, startPoint y: 108, endPoint x: 331, endPoint y: 106, distance: 79.7
click at [331, 106] on div "ally = "Capella" hero . castIllusionMist ( ally ) hero . sneakRight ( 2 ) hero …" at bounding box center [421, 170] width 184 height 188
click at [337, 100] on div "ally = "Capella" hero . castIllusionMist ( ally ) hero . sneakRight ( 2 ) hero …" at bounding box center [421, 170] width 184 height 188
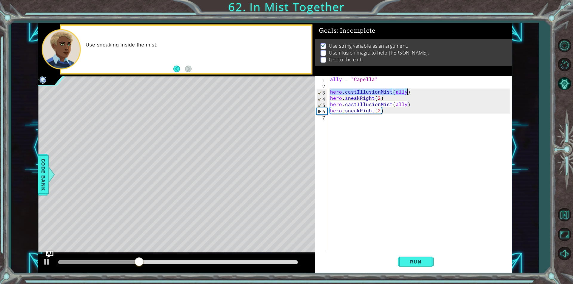
drag, startPoint x: 328, startPoint y: 92, endPoint x: 410, endPoint y: 90, distance: 81.2
click at [410, 90] on div "ally = "Capella" hero . castIllusionMist ( ally ) hero . sneakRight ( 2 ) hero …" at bounding box center [419, 163] width 181 height 175
type textarea "hero.castIllusionMist(ally)"
click at [364, 125] on div "ally = "Capella" hero . castIllusionMist ( ally ) hero . sneakRight ( 2 ) hero …" at bounding box center [421, 170] width 184 height 188
paste textarea "hero.castIllusionMist(ally)"
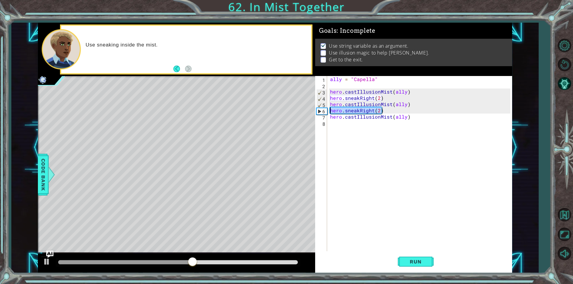
drag, startPoint x: 383, startPoint y: 108, endPoint x: 329, endPoint y: 111, distance: 54.7
click at [329, 111] on div "ally = "Capella" hero . castIllusionMist ( ally ) hero . sneakRight ( 2 ) hero …" at bounding box center [421, 170] width 184 height 188
type textarea "hero.sneakRight(2)"
click at [348, 124] on div "ally = "Capella" hero . castIllusionMist ( ally ) hero . sneakRight ( 2 ) hero …" at bounding box center [421, 170] width 184 height 188
paste textarea "hero.sneakRight(2)"
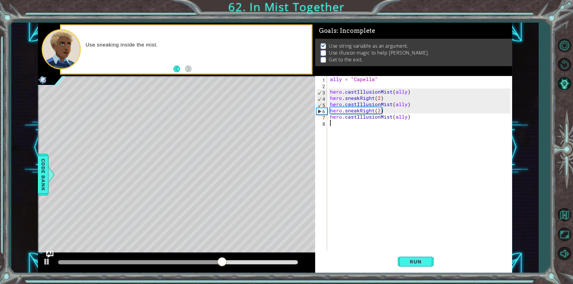
type textarea "hero.sneakRight(2)"
click at [426, 264] on span "Run" at bounding box center [416, 262] width 24 height 6
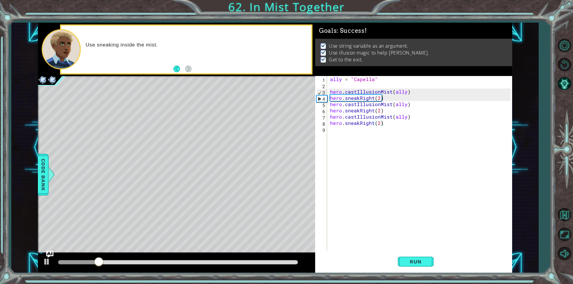
drag, startPoint x: 273, startPoint y: 258, endPoint x: 284, endPoint y: 263, distance: 11.7
click at [284, 263] on div at bounding box center [176, 263] width 277 height 19
click at [284, 263] on div at bounding box center [178, 262] width 240 height 4
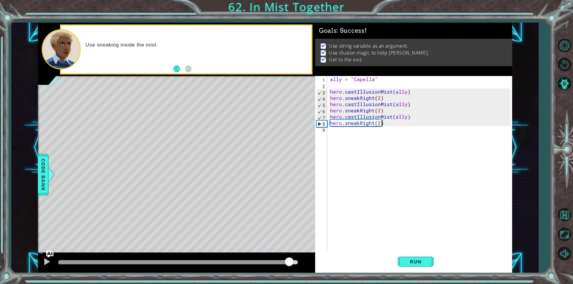
drag, startPoint x: 289, startPoint y: 264, endPoint x: 297, endPoint y: 266, distance: 8.5
click at [294, 265] on div at bounding box center [289, 262] width 11 height 11
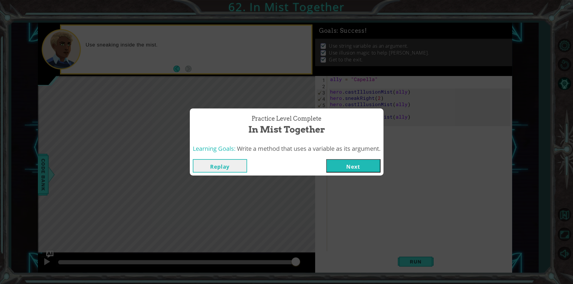
click at [344, 170] on button "Next" at bounding box center [353, 165] width 54 height 13
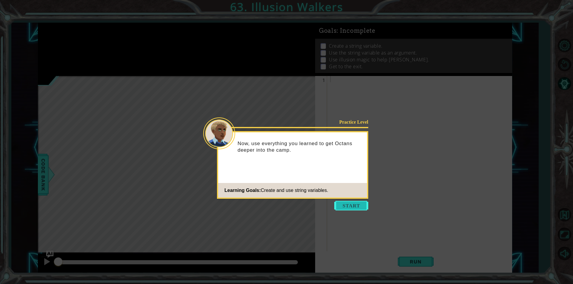
click at [343, 208] on button "Start" at bounding box center [351, 206] width 34 height 10
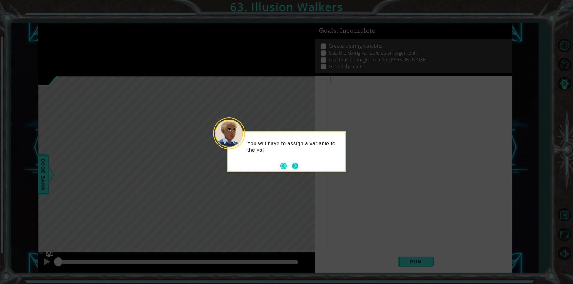
click at [293, 165] on button "Next" at bounding box center [295, 166] width 7 height 7
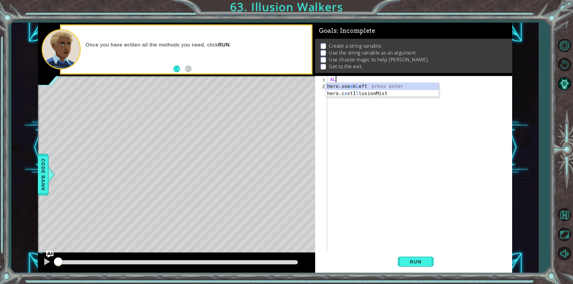
type textarea "A"
type textarea "a"
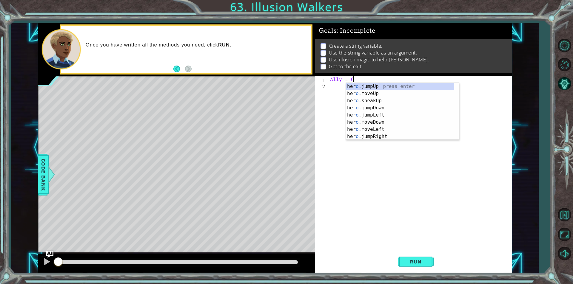
scroll to position [0, 1]
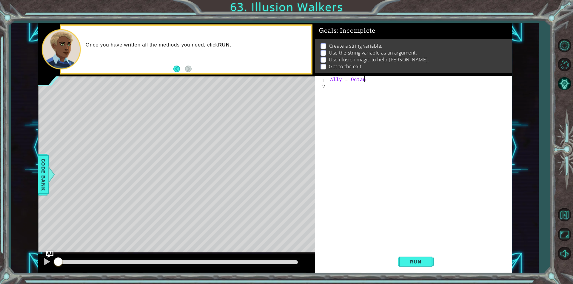
type textarea "Ally = Octans"
click at [337, 89] on div "Ally = Octans" at bounding box center [421, 170] width 184 height 188
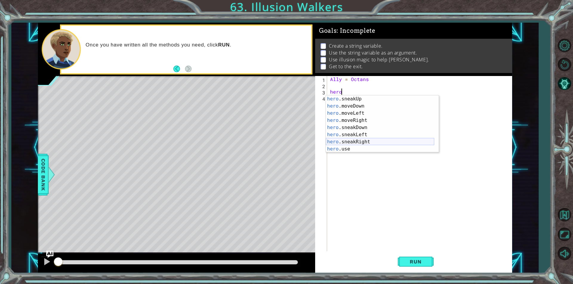
scroll to position [36, 0]
drag, startPoint x: 359, startPoint y: 141, endPoint x: 439, endPoint y: 102, distance: 89.4
click at [439, 102] on body "1 ההההההההההההההההההההההההההההההההההההההההההההההההההההההההההההההההההההההההההההה…" at bounding box center [286, 142] width 573 height 284
click at [407, 102] on div "hero .sneakUp press enter hero .moveDown press enter hero .moveLeft press enter…" at bounding box center [380, 131] width 108 height 72
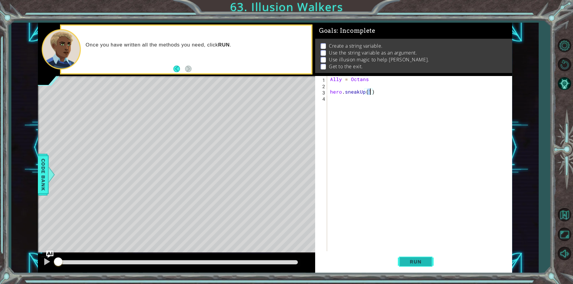
click at [427, 265] on span "Run" at bounding box center [416, 262] width 24 height 6
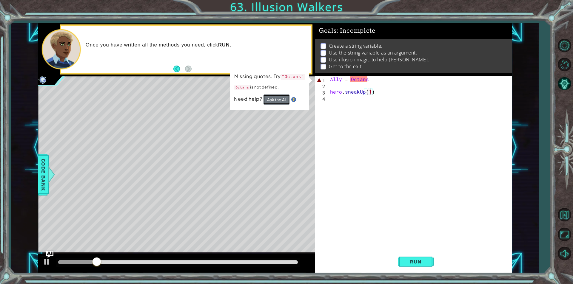
click at [281, 100] on button "Ask the AI" at bounding box center [276, 100] width 27 height 10
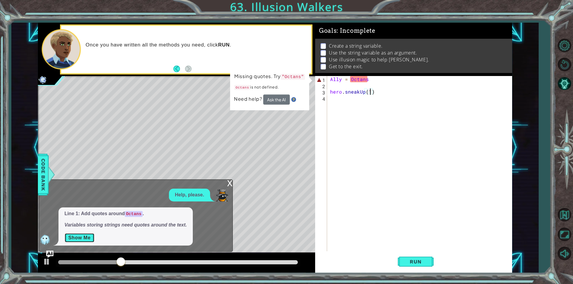
click at [79, 233] on button "Show Me" at bounding box center [79, 238] width 30 height 10
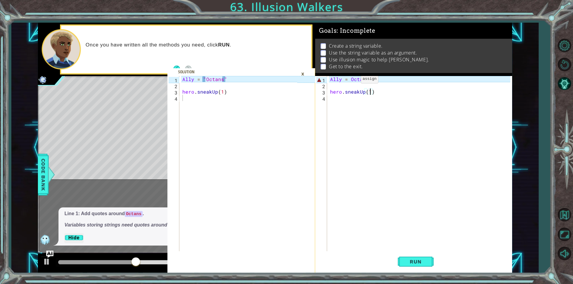
click at [351, 80] on div "Ally = Octans hero . sneakUp ( 1 )" at bounding box center [421, 170] width 184 height 188
click at [371, 79] on div "Ally = "Octans hero . sneakUp ( 1 )" at bounding box center [421, 170] width 184 height 188
click at [374, 76] on div "Ally = "Octans hero . sneakUp ( 1 )" at bounding box center [419, 163] width 181 height 175
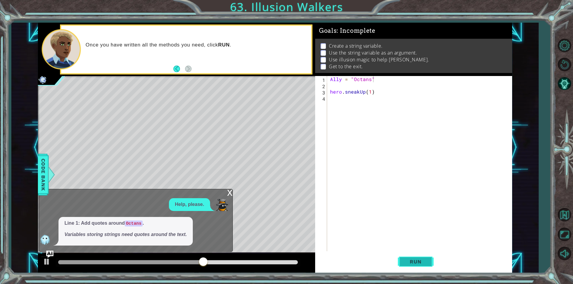
click at [416, 256] on button "Run" at bounding box center [416, 262] width 36 height 20
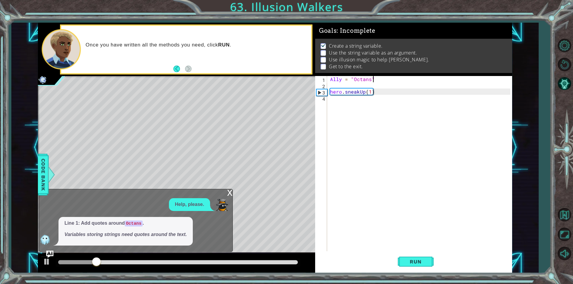
scroll to position [2, 0]
click at [226, 197] on div "x Help, please. Line 1: Add quotes around Octans . Variables storing strings ne…" at bounding box center [136, 220] width 194 height 63
click at [229, 194] on div "x" at bounding box center [229, 192] width 5 height 6
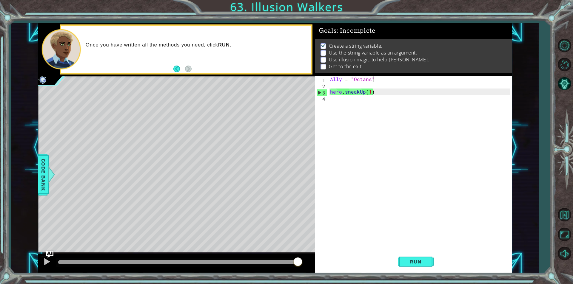
click at [330, 90] on div "Ally = "Octans" hero . sneakUp ( 1 )" at bounding box center [421, 170] width 184 height 188
click at [369, 98] on div "Ally = "Octans" hero . sneakUp ( 1 )" at bounding box center [421, 170] width 184 height 188
type textarea "hero.sneakUp()"
click at [344, 92] on div "Ally = "Octans" hero . sneakUp ( )" at bounding box center [421, 170] width 184 height 188
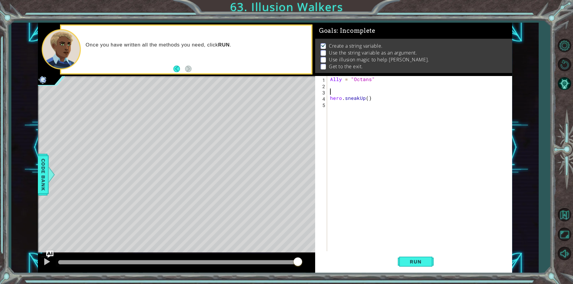
scroll to position [0, 0]
click at [365, 99] on div "Ally = "Octans" hero . sneakUp ( )" at bounding box center [421, 170] width 184 height 188
click at [367, 99] on div "Ally = "Octans" hero . sneakUp ( )" at bounding box center [421, 170] width 184 height 188
type textarea "hero.sneakUp(2)"
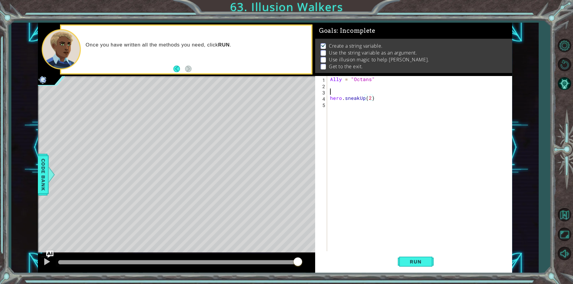
click at [331, 91] on div "Ally = "Octans" hero . sneakUp ( 2 )" at bounding box center [421, 170] width 184 height 188
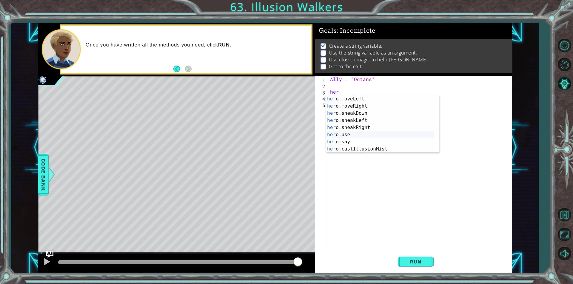
scroll to position [50, 0]
click at [424, 149] on div "her o.moveLeft press enter her o.moveRight press enter her o.sneakDown press en…" at bounding box center [380, 131] width 108 height 72
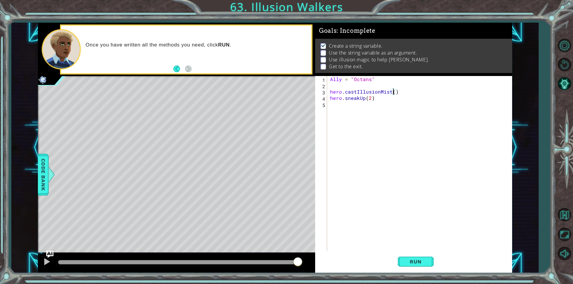
scroll to position [0, 4]
click at [405, 260] on span "Run" at bounding box center [416, 262] width 24 height 6
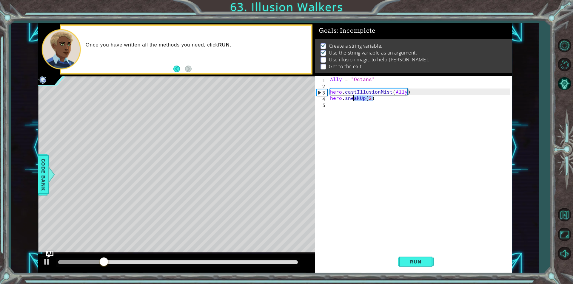
drag, startPoint x: 373, startPoint y: 96, endPoint x: 379, endPoint y: 95, distance: 5.6
click at [371, 96] on div "Ally = "Octans" hero . castIllusionMist ( Ally ) hero . sneakUp ( 2 )" at bounding box center [421, 170] width 184 height 188
drag, startPoint x: 410, startPoint y: 93, endPoint x: 331, endPoint y: 93, distance: 79.1
click at [331, 93] on div "Ally = "Octans" hero . castIllusionMist ( Ally ) hero . sneakUp ( 2 )" at bounding box center [421, 170] width 184 height 188
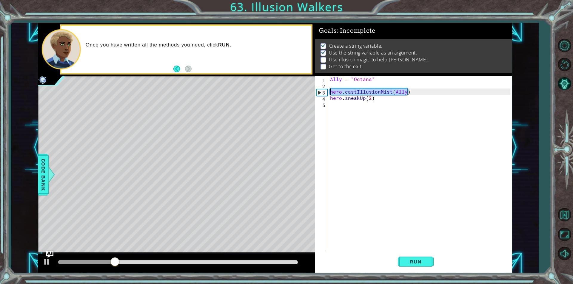
type textarea "hero.castIllusionMist(Ally)"
click at [346, 111] on div "Ally = "Octans" hero . castIllusionMist ( Ally ) hero . sneakUp ( 2 )" at bounding box center [421, 170] width 184 height 188
paste textarea "hero.castIllusionMist(Ally)"
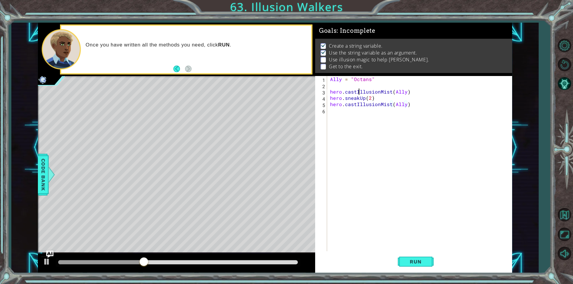
click at [359, 91] on div "Ally = "Octans" hero . castIllusionMist ( Ally ) hero . sneakUp ( 2 ) hero . ca…" at bounding box center [421, 170] width 184 height 188
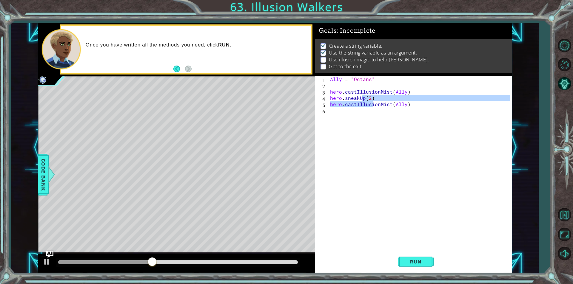
drag, startPoint x: 372, startPoint y: 102, endPoint x: 360, endPoint y: 99, distance: 12.5
click at [360, 99] on div "Ally = "Octans" hero . castIllusionMist ( Ally ) hero . sneakUp ( 2 ) hero . ca…" at bounding box center [421, 170] width 184 height 188
click at [371, 100] on div "Ally = "Octans" hero . castIllusionMist ( Ally ) hero . sneakUp ( 2 ) hero . ca…" at bounding box center [419, 163] width 181 height 175
type textarea "hero.sneakUp(2)"
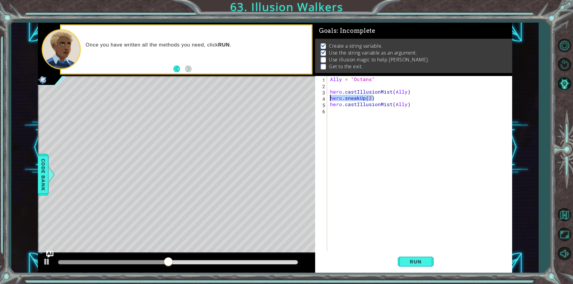
drag, startPoint x: 374, startPoint y: 97, endPoint x: 329, endPoint y: 100, distance: 44.6
click at [329, 100] on div "Ally = "Octans" hero . castIllusionMist ( Ally ) hero . sneakUp ( 2 ) hero . ca…" at bounding box center [421, 170] width 184 height 188
click at [355, 114] on div "Ally = "Octans" hero . castIllusionMist ( Ally ) hero . sneakUp ( 2 ) hero . ca…" at bounding box center [421, 170] width 184 height 188
paste textarea "hero.sneakUp(2)"
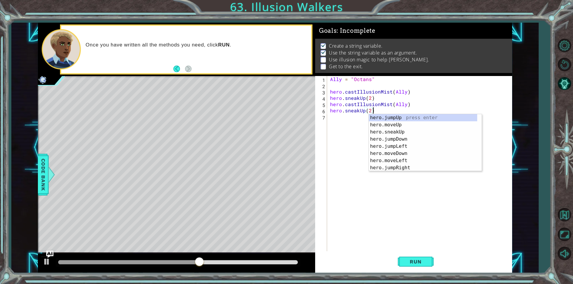
scroll to position [0, 0]
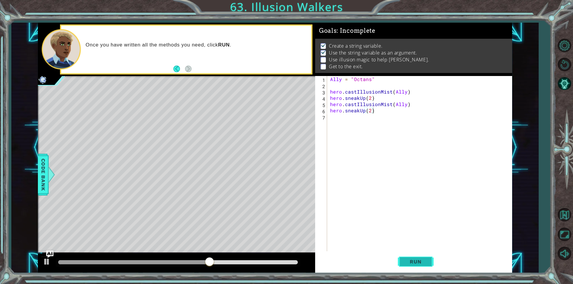
click at [419, 263] on span "Run" at bounding box center [416, 262] width 24 height 6
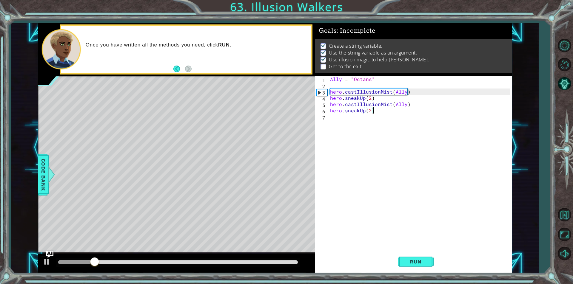
click at [370, 110] on div "Ally = "Octans" hero . castIllusionMist ( Ally ) hero . sneakUp ( 2 ) hero . ca…" at bounding box center [421, 170] width 184 height 188
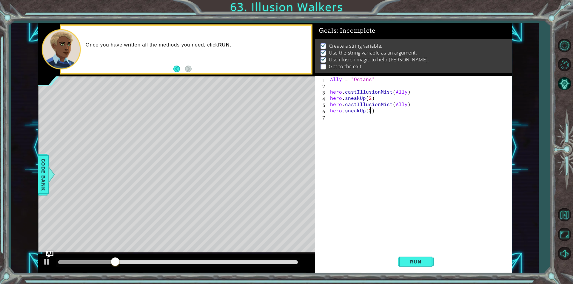
scroll to position [0, 2]
type textarea "hero.sneakUp(3)"
click at [428, 264] on button "Run" at bounding box center [416, 262] width 36 height 20
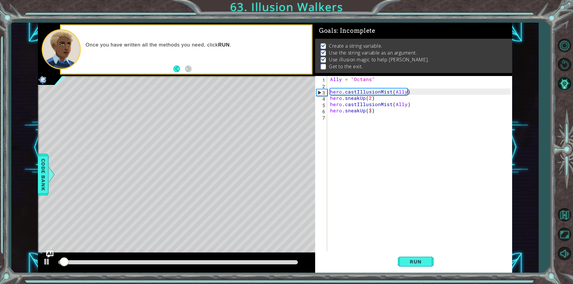
drag, startPoint x: 225, startPoint y: 258, endPoint x: 245, endPoint y: 259, distance: 20.0
click at [245, 259] on div at bounding box center [178, 263] width 244 height 8
click at [251, 250] on div "methods hero use(thing) moveUp(steps) moveDown(steps) moveLeft(steps) moveRight…" at bounding box center [275, 148] width 474 height 250
click at [339, 120] on div "Ally = "Octans" hero . castIllusionMist ( Ally ) hero . sneakUp ( 2 ) hero . ca…" at bounding box center [421, 170] width 184 height 188
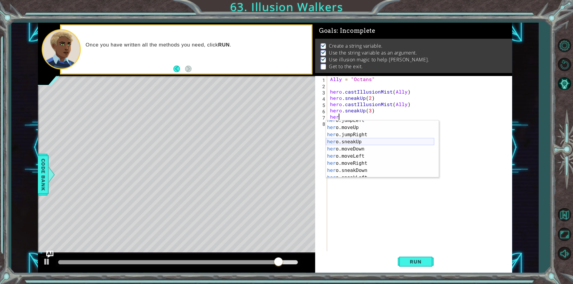
scroll to position [36, 0]
click at [365, 148] on div "her o.sneakUp press enter her o.moveDown press enter her o.moveLeft press enter…" at bounding box center [380, 157] width 108 height 72
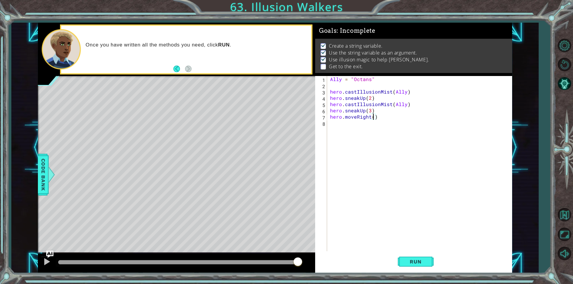
scroll to position [0, 3]
type textarea "hero.moveRight(3)"
click at [429, 262] on button "Run" at bounding box center [416, 262] width 36 height 20
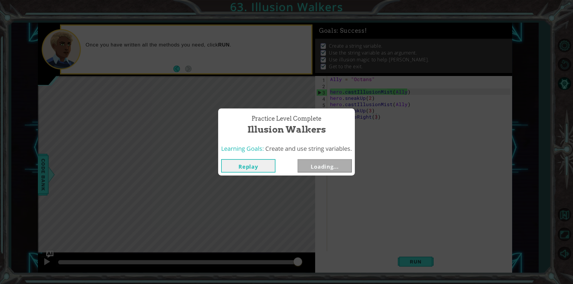
drag, startPoint x: 282, startPoint y: 261, endPoint x: 300, endPoint y: 263, distance: 18.1
click at [300, 263] on body "1 2 3 4 Ally = "Octans" hero . sneakUp ( 1 ) הההההההההההההההההההההההההההההההההה…" at bounding box center [286, 142] width 573 height 284
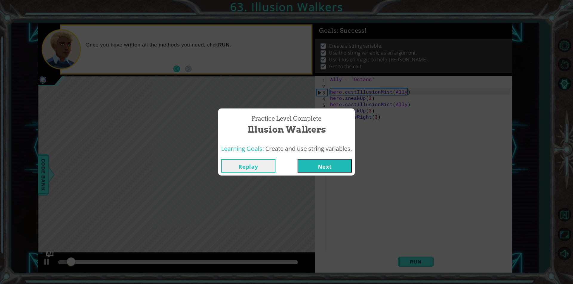
click at [317, 159] on button "Next" at bounding box center [324, 165] width 54 height 13
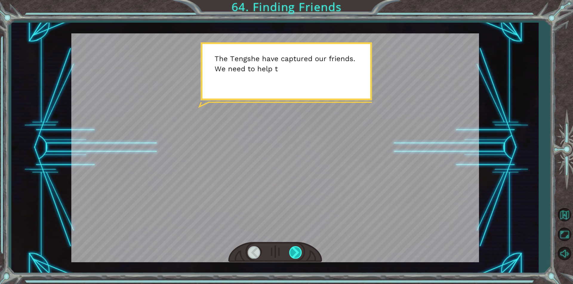
click at [299, 252] on div at bounding box center [295, 252] width 13 height 12
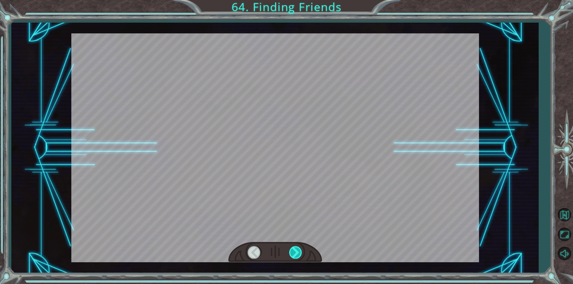
click at [299, 252] on div at bounding box center [295, 252] width 13 height 12
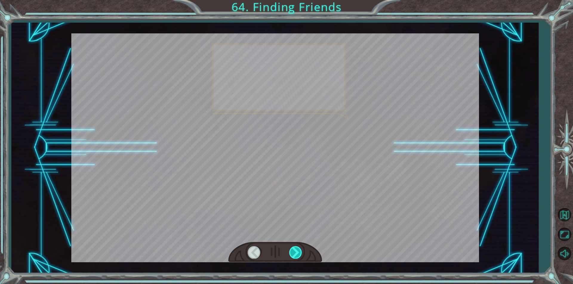
click at [299, 252] on div at bounding box center [295, 252] width 13 height 12
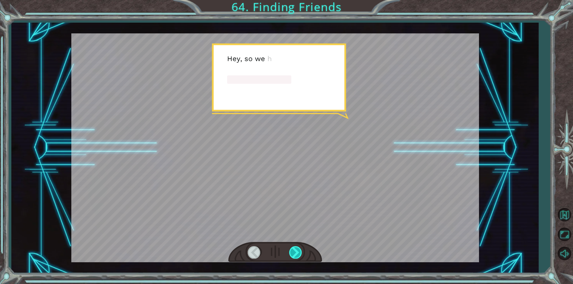
click at [299, 252] on div at bounding box center [295, 252] width 13 height 12
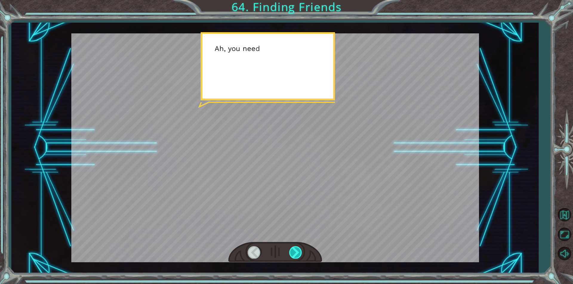
click at [299, 252] on div at bounding box center [295, 252] width 13 height 12
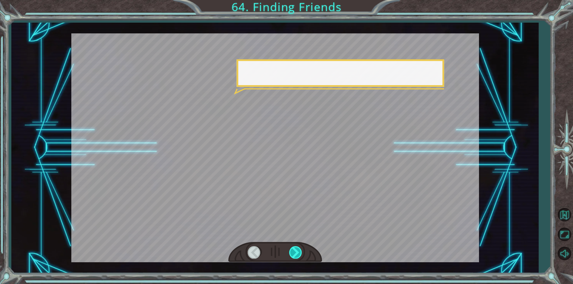
click at [299, 252] on div at bounding box center [295, 252] width 13 height 12
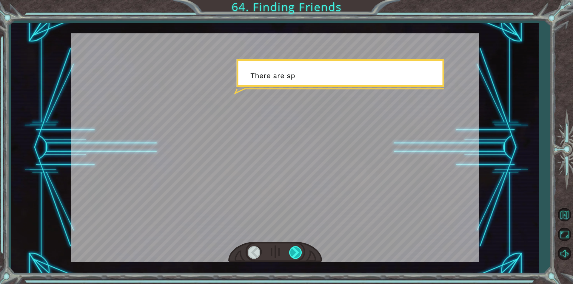
click at [299, 252] on div at bounding box center [295, 252] width 13 height 12
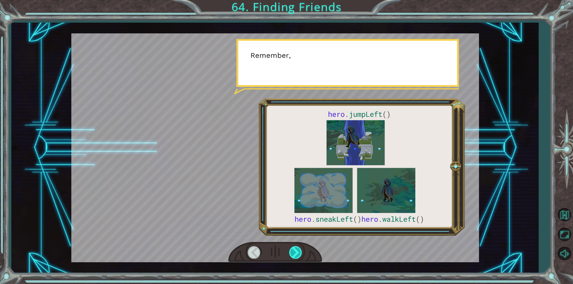
click at [299, 252] on div at bounding box center [295, 252] width 13 height 12
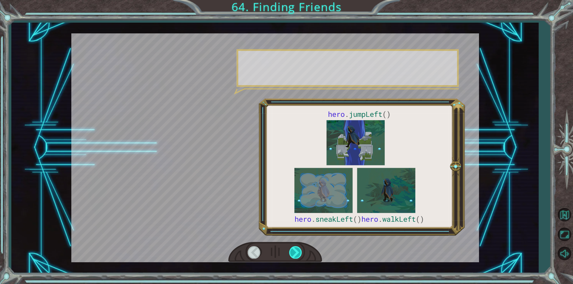
click at [299, 252] on div at bounding box center [295, 252] width 13 height 12
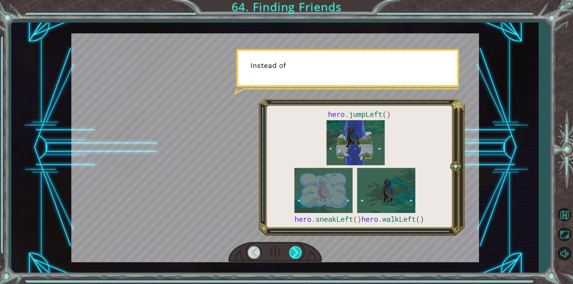
click at [299, 252] on div at bounding box center [295, 252] width 13 height 12
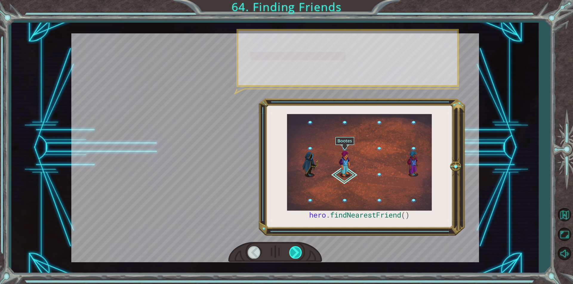
click at [299, 252] on div at bounding box center [295, 252] width 13 height 12
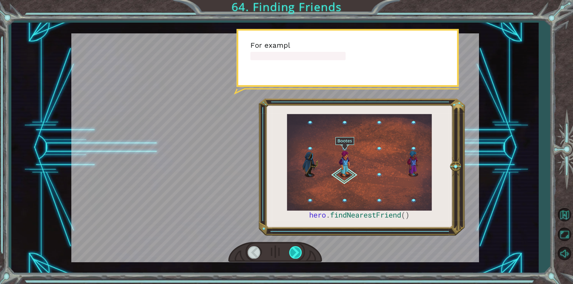
click at [299, 252] on div at bounding box center [295, 252] width 13 height 12
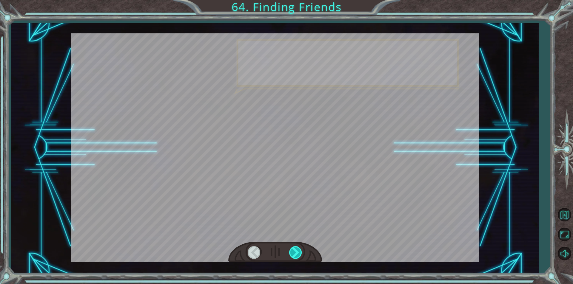
click at [299, 252] on div at bounding box center [295, 252] width 13 height 12
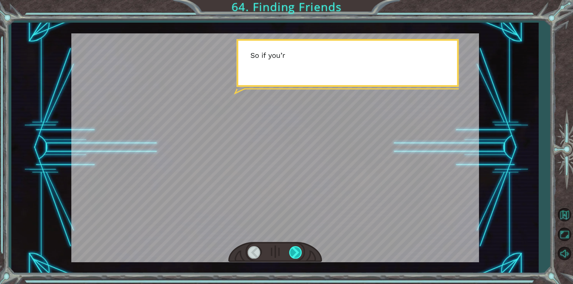
click at [299, 252] on div at bounding box center [295, 252] width 13 height 12
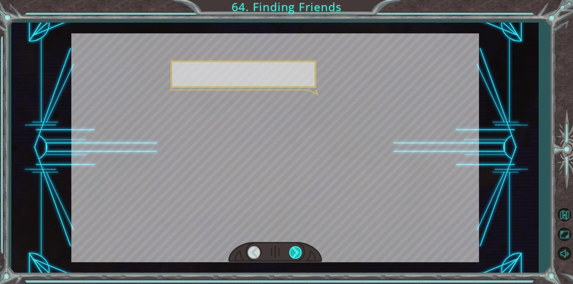
click at [299, 252] on div at bounding box center [295, 252] width 13 height 12
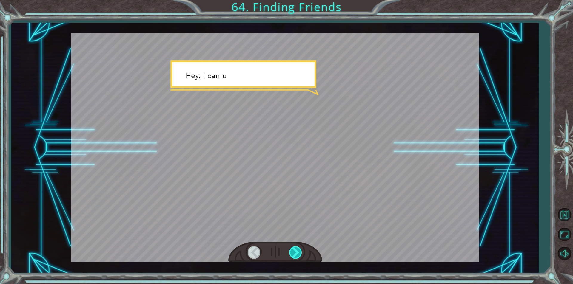
click at [299, 252] on div at bounding box center [295, 252] width 13 height 12
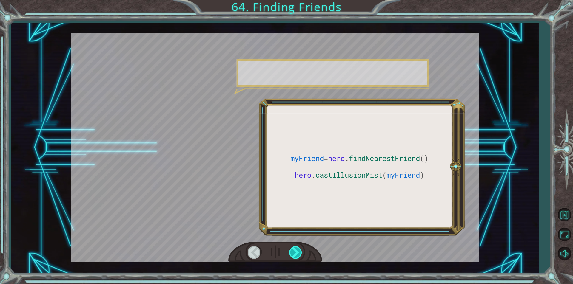
click at [299, 252] on div at bounding box center [295, 252] width 13 height 12
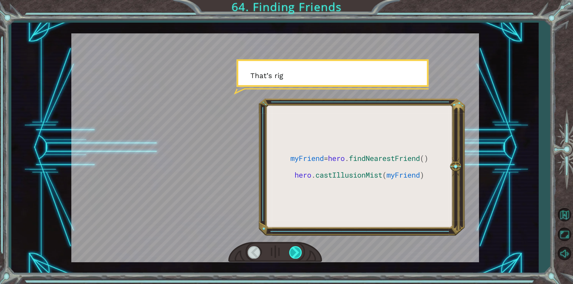
click at [299, 252] on div at bounding box center [295, 252] width 13 height 12
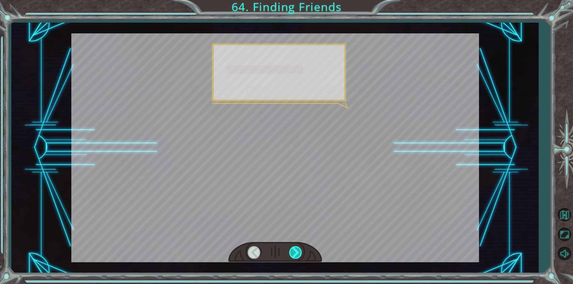
click at [299, 252] on div at bounding box center [295, 252] width 13 height 12
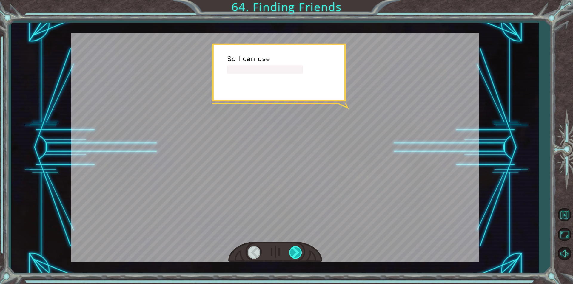
click at [299, 252] on div at bounding box center [295, 252] width 13 height 12
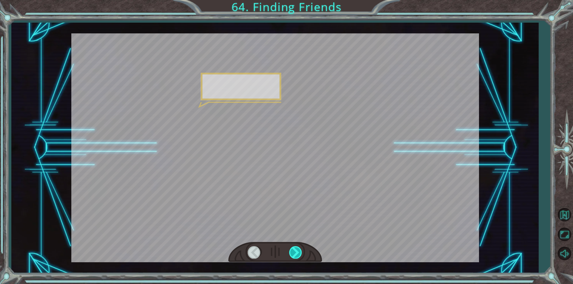
click at [299, 252] on div at bounding box center [295, 252] width 13 height 12
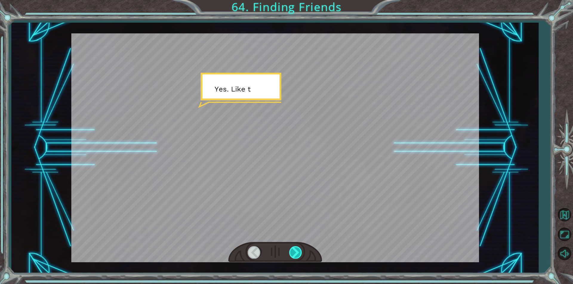
click at [299, 252] on div at bounding box center [295, 252] width 13 height 12
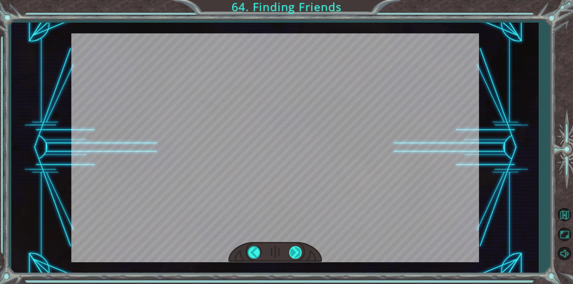
click at [299, 0] on div "myFriend = hero . findNearestFriend () hero . castIllusionMist ( myFriend ) T h…" at bounding box center [286, 0] width 573 height 0
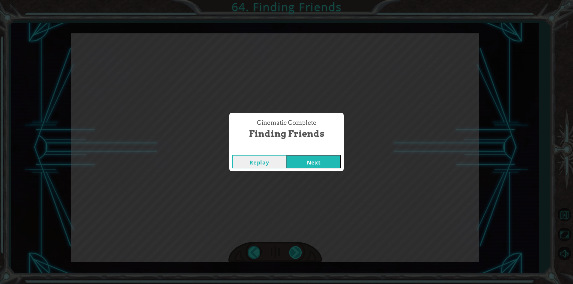
click at [299, 252] on div "Cinematic Complete Finding Friends Replay Next" at bounding box center [286, 142] width 573 height 284
click at [297, 266] on div "Cinematic Complete Finding Friends Replay Next" at bounding box center [286, 142] width 573 height 284
click at [308, 169] on div "Replay Next" at bounding box center [286, 161] width 115 height 19
click at [317, 166] on button "Next" at bounding box center [313, 161] width 54 height 13
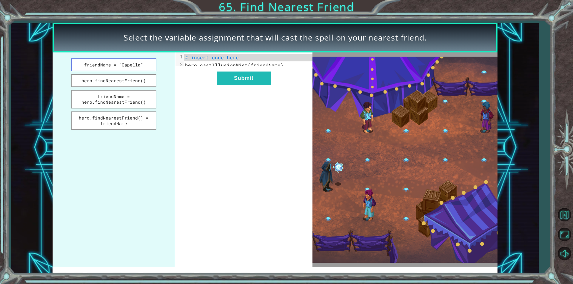
click at [90, 64] on button "friendName = "Capella"" at bounding box center [113, 64] width 85 height 13
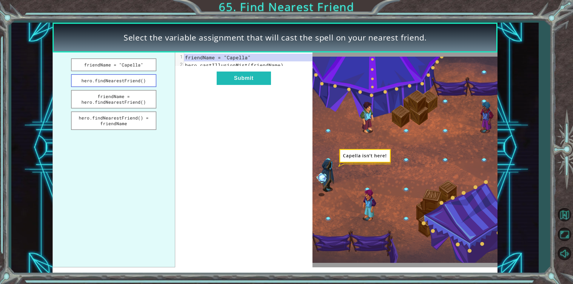
click at [84, 80] on button "hero.findNearestFriend()" at bounding box center [113, 80] width 85 height 13
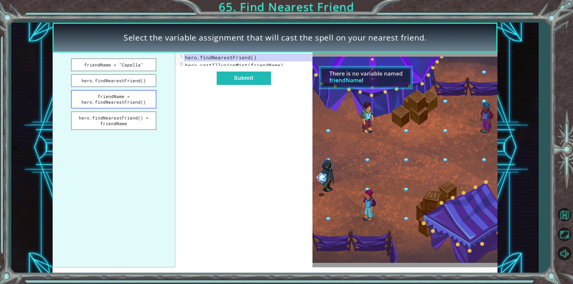
click at [83, 97] on button "friendName = hero.findNearestFriend()" at bounding box center [113, 99] width 85 height 18
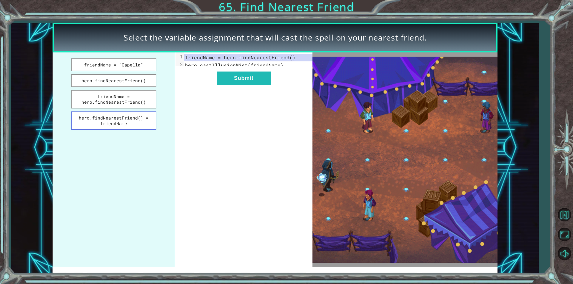
click at [91, 123] on button "hero.findNearestFriend() = friendName" at bounding box center [113, 121] width 85 height 18
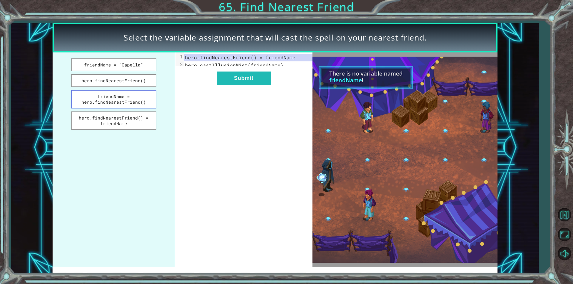
click at [88, 107] on button "friendName = hero.findNearestFriend()" at bounding box center [113, 99] width 85 height 18
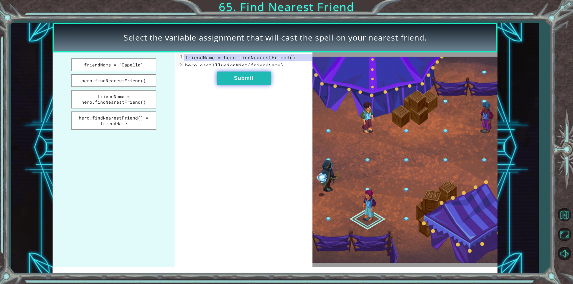
click at [247, 85] on button "Submit" at bounding box center [244, 78] width 54 height 13
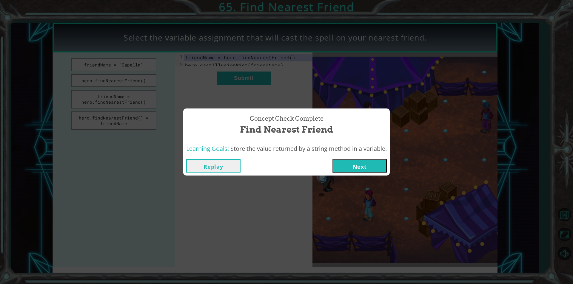
click at [343, 162] on button "Next" at bounding box center [359, 165] width 54 height 13
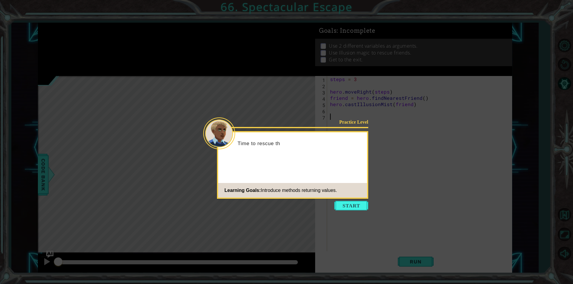
click at [346, 214] on icon at bounding box center [286, 142] width 573 height 284
click at [344, 206] on button "Start" at bounding box center [351, 206] width 34 height 10
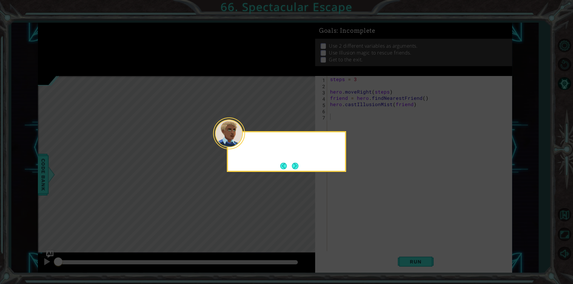
click at [344, 205] on icon at bounding box center [286, 142] width 573 height 284
click at [292, 167] on button "Next" at bounding box center [295, 166] width 7 height 7
click at [291, 167] on icon at bounding box center [286, 142] width 573 height 284
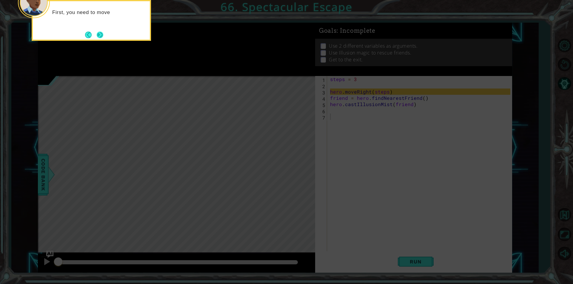
click at [98, 38] on button "Next" at bounding box center [100, 35] width 7 height 7
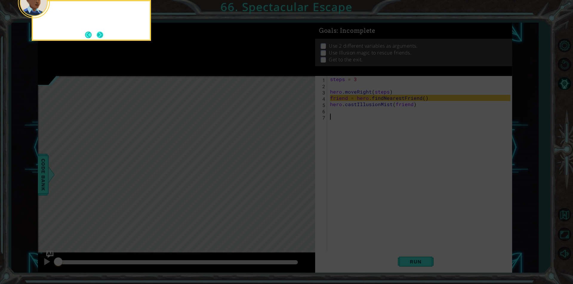
click at [98, 34] on button "Next" at bounding box center [100, 34] width 8 height 8
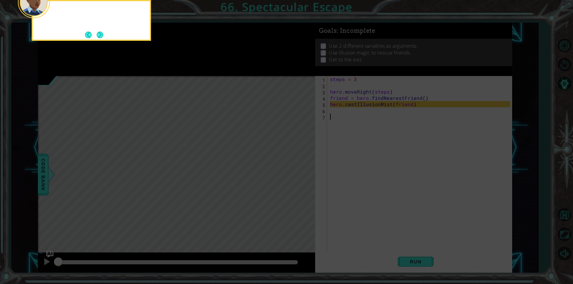
click at [98, 34] on button "Next" at bounding box center [100, 35] width 7 height 7
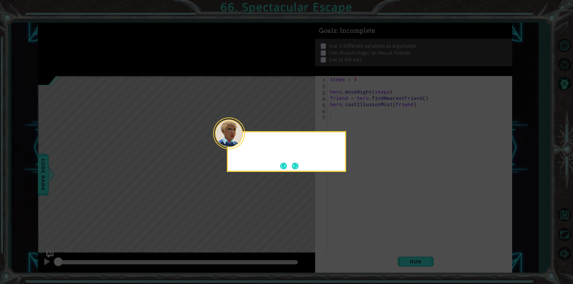
click at [98, 34] on icon at bounding box center [286, 142] width 573 height 284
click at [292, 167] on button "Next" at bounding box center [295, 166] width 7 height 7
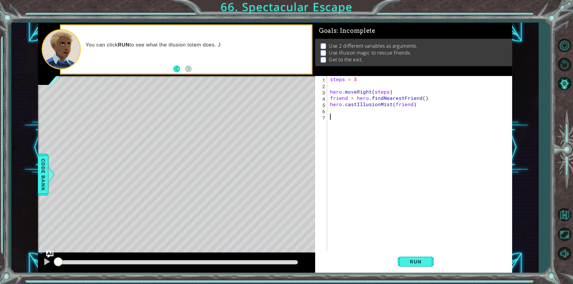
click at [342, 115] on div "steps = 3 hero . moveRight ( steps ) friend = hero . findNearestFriend ( ) hero…" at bounding box center [421, 170] width 184 height 188
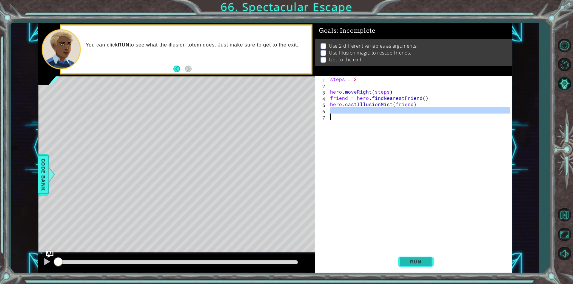
click at [432, 260] on button "Run" at bounding box center [416, 262] width 36 height 20
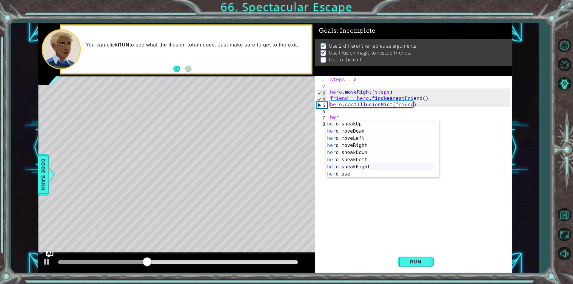
scroll to position [36, 0]
click at [349, 143] on div "her o.sneakUp press enter her o.moveDown press enter her o.moveLeft press enter…" at bounding box center [380, 157] width 108 height 72
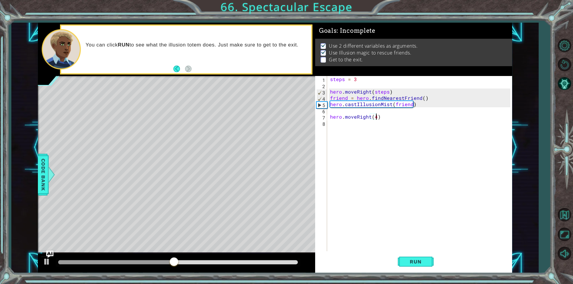
scroll to position [0, 3]
type textarea "hero.moveRight(4)"
click at [421, 259] on span "Run" at bounding box center [416, 262] width 24 height 6
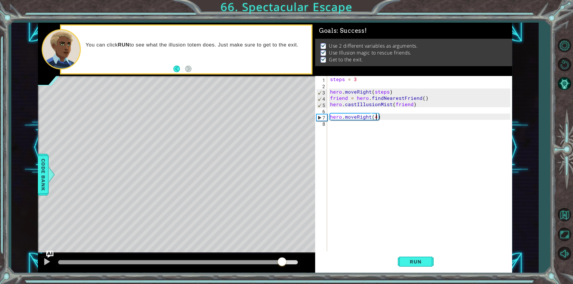
drag, startPoint x: 283, startPoint y: 263, endPoint x: 296, endPoint y: 261, distance: 13.1
click at [292, 263] on div at bounding box center [178, 262] width 240 height 4
click at [290, 263] on div at bounding box center [178, 262] width 240 height 4
click at [168, 247] on div "Level Map" at bounding box center [176, 164] width 276 height 176
click at [51, 257] on img "Ask AI" at bounding box center [50, 255] width 8 height 8
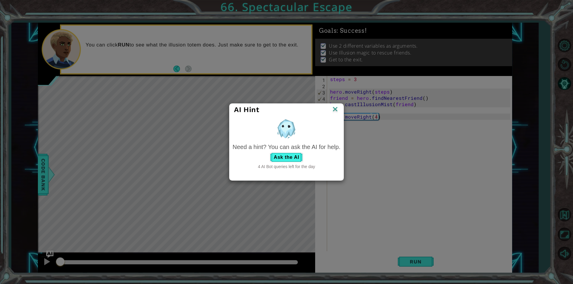
click at [336, 110] on img at bounding box center [335, 109] width 8 height 9
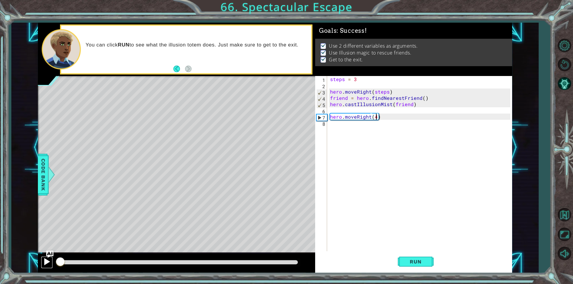
click at [44, 262] on div at bounding box center [47, 262] width 8 height 8
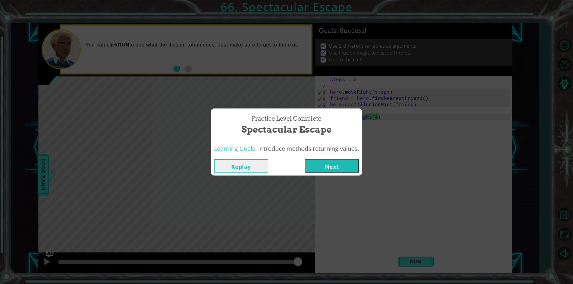
click at [349, 171] on button "Next" at bounding box center [332, 165] width 54 height 13
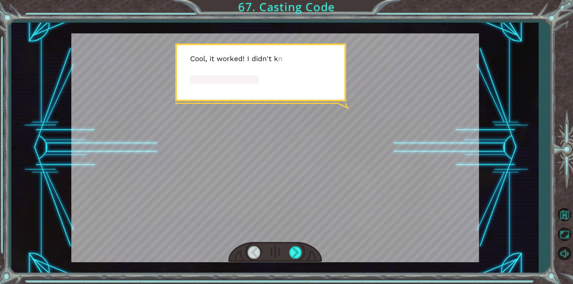
click at [314, 173] on div at bounding box center [274, 147] width 407 height 229
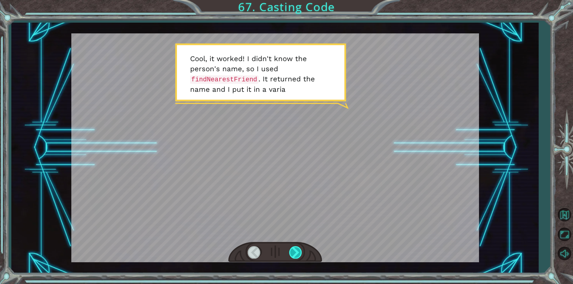
click at [300, 248] on div at bounding box center [295, 252] width 13 height 12
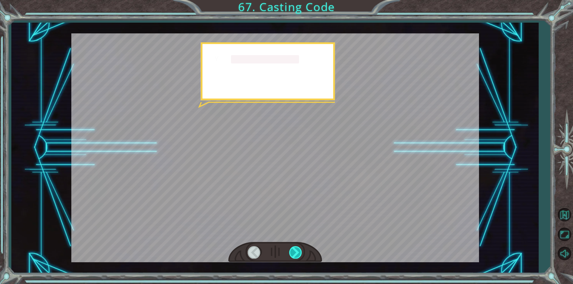
click at [300, 248] on div at bounding box center [295, 252] width 13 height 12
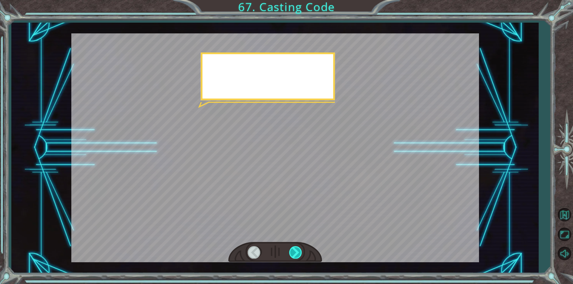
click at [300, 248] on div at bounding box center [295, 252] width 13 height 12
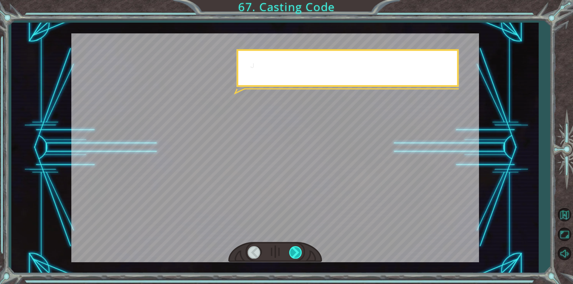
click at [300, 248] on div at bounding box center [295, 252] width 13 height 12
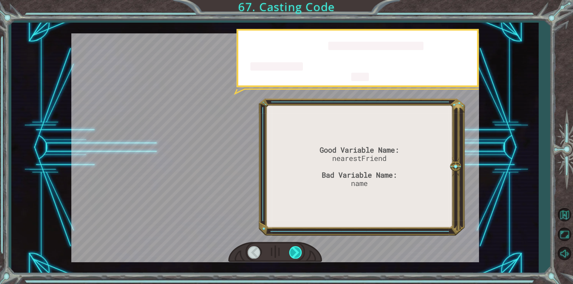
click at [300, 248] on div at bounding box center [295, 252] width 13 height 12
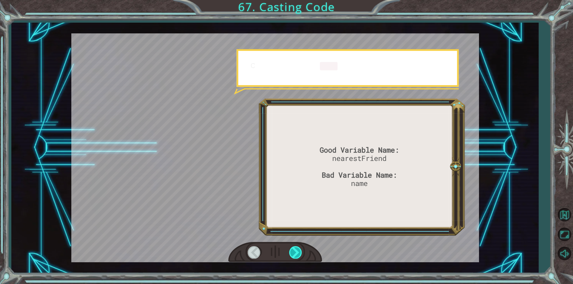
click at [299, 248] on div at bounding box center [295, 252] width 13 height 12
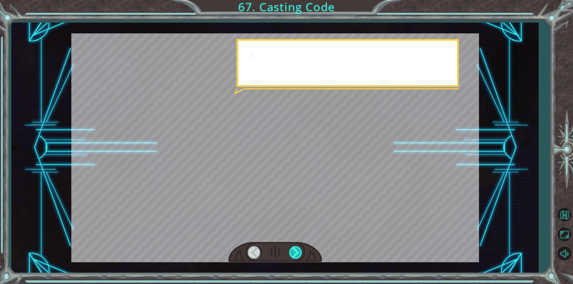
click at [299, 248] on div at bounding box center [295, 252] width 13 height 12
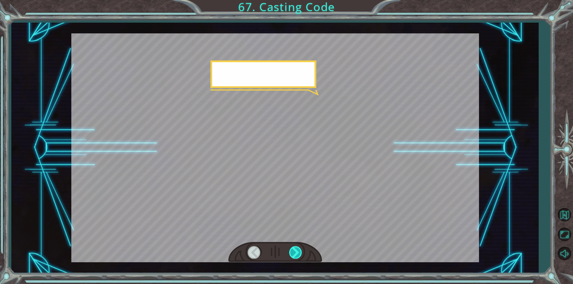
click at [299, 248] on div at bounding box center [295, 252] width 13 height 12
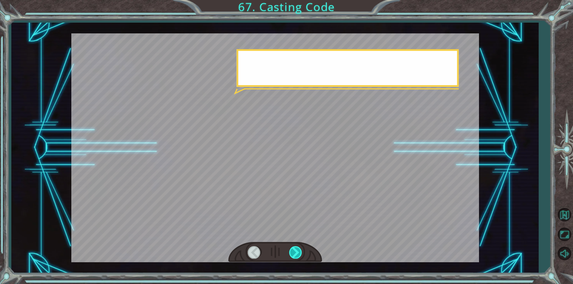
click at [299, 248] on div at bounding box center [295, 252] width 13 height 12
click at [296, 246] on div at bounding box center [275, 252] width 94 height 21
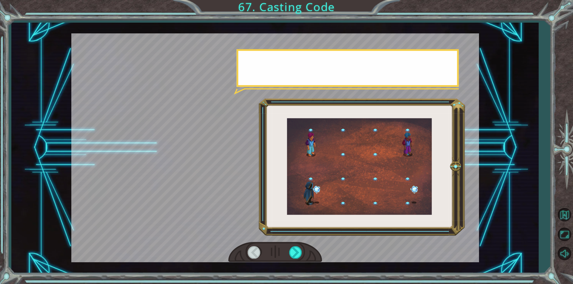
click at [298, 246] on div at bounding box center [275, 252] width 94 height 21
click at [302, 246] on div at bounding box center [275, 252] width 94 height 21
drag, startPoint x: 302, startPoint y: 246, endPoint x: 295, endPoint y: 241, distance: 7.8
click at [295, 241] on div at bounding box center [274, 147] width 407 height 229
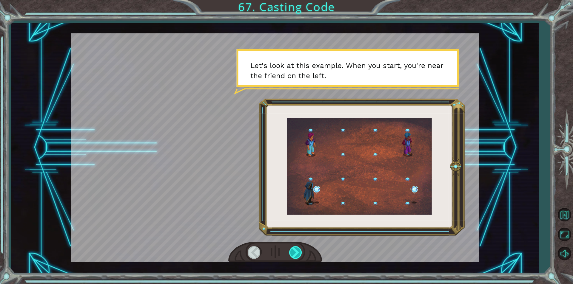
click at [297, 249] on div at bounding box center [295, 252] width 13 height 12
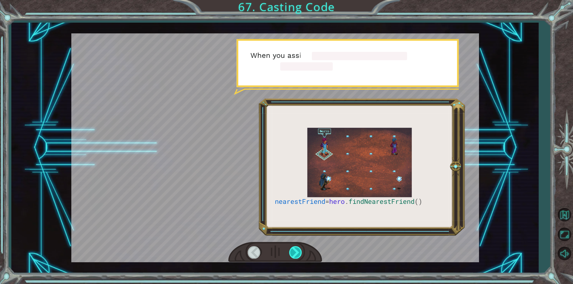
click at [297, 249] on div at bounding box center [295, 252] width 13 height 12
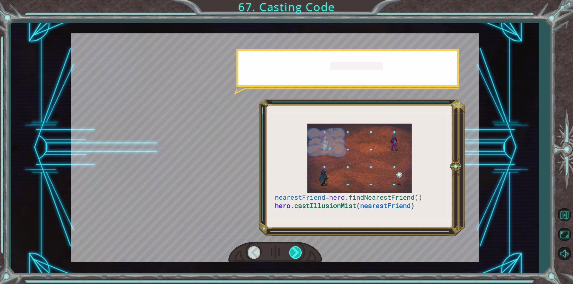
click at [297, 249] on div at bounding box center [295, 252] width 13 height 12
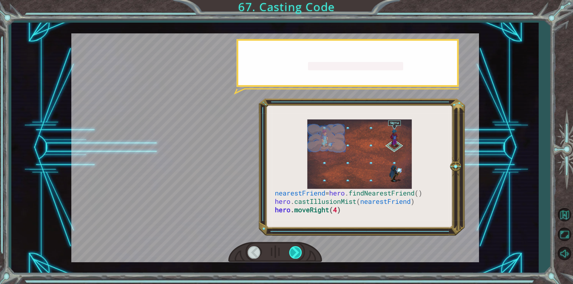
click at [297, 249] on div at bounding box center [295, 252] width 13 height 12
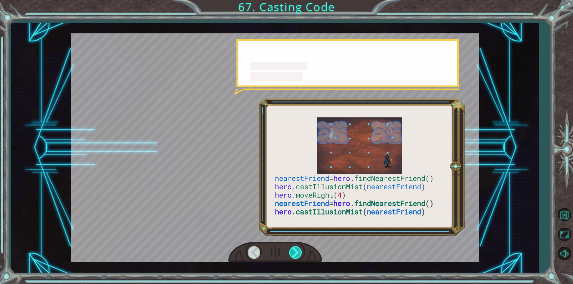
click at [298, 249] on div at bounding box center [295, 252] width 13 height 12
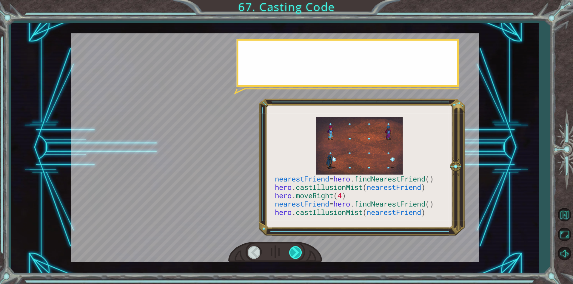
click at [298, 249] on div at bounding box center [295, 252] width 13 height 12
click at [300, 248] on div at bounding box center [295, 252] width 13 height 12
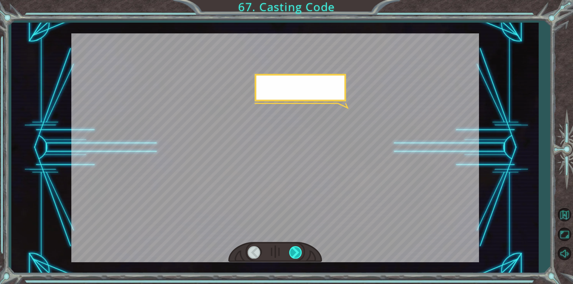
click at [300, 248] on div at bounding box center [295, 252] width 13 height 12
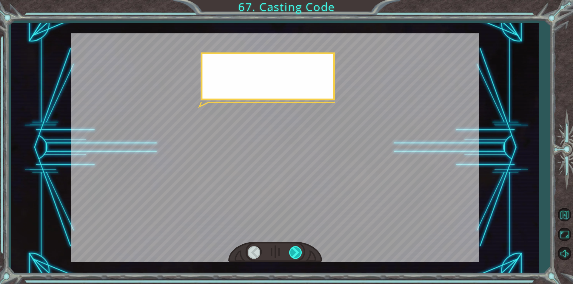
click at [300, 248] on div at bounding box center [295, 252] width 13 height 12
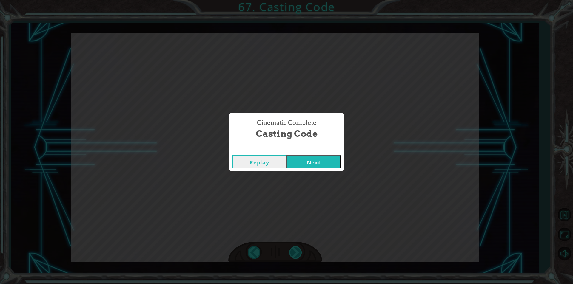
click at [300, 248] on div "Cinematic Complete Casting Code Replay Next" at bounding box center [286, 142] width 573 height 284
click at [336, 166] on button "Next" at bounding box center [313, 161] width 54 height 13
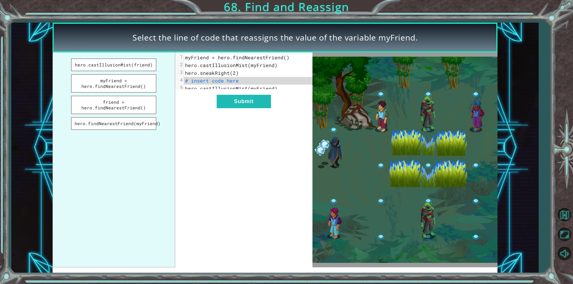
click at [140, 73] on ul "hero.castIllusionMist(friend) myFriend = hero.findNearestFriend() friend = hero…" at bounding box center [114, 160] width 122 height 215
click at [142, 67] on button "hero.castIllusionMist(friend)" at bounding box center [113, 64] width 85 height 13
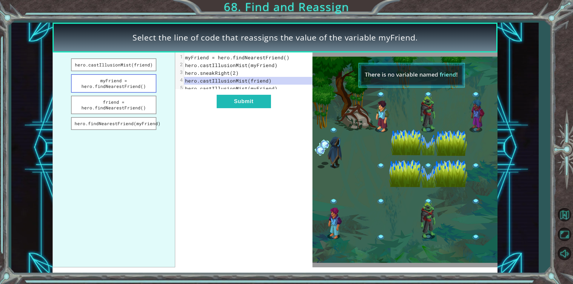
click at [143, 78] on button "myFriend = hero.findNearestFriend()" at bounding box center [113, 83] width 85 height 18
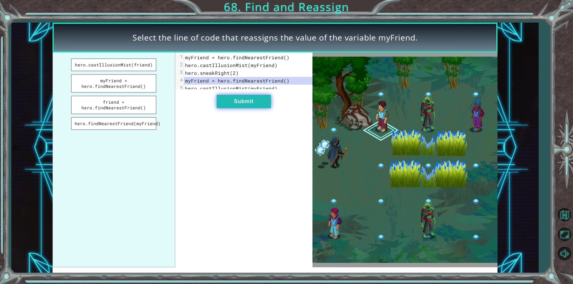
click at [235, 108] on button "Submit" at bounding box center [244, 101] width 54 height 13
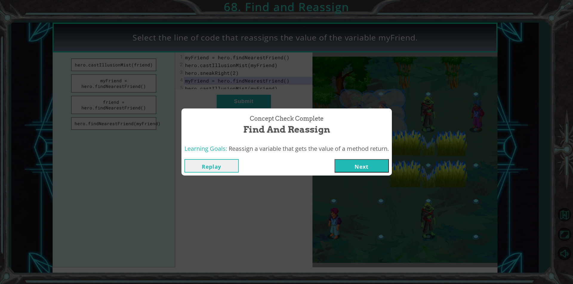
click at [348, 165] on button "Next" at bounding box center [361, 165] width 54 height 13
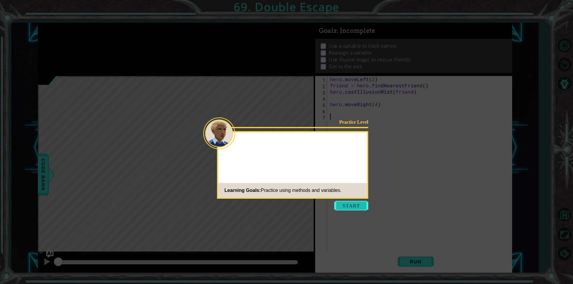
click at [340, 205] on button "Start" at bounding box center [351, 206] width 34 height 10
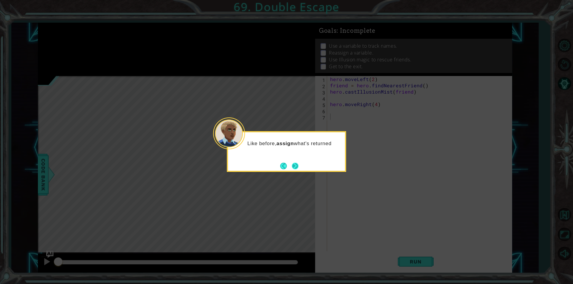
click at [294, 166] on button "Next" at bounding box center [295, 166] width 7 height 7
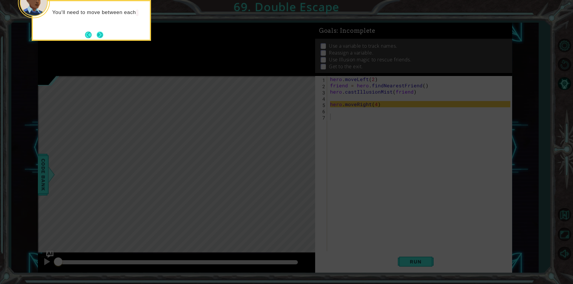
click at [103, 38] on button "Next" at bounding box center [100, 35] width 7 height 7
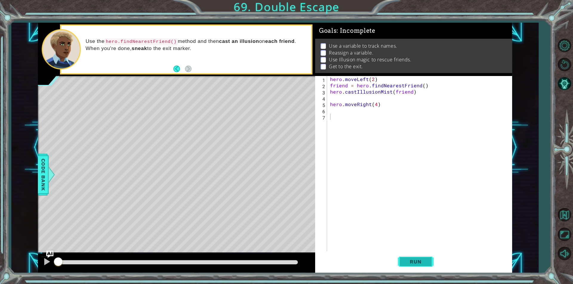
click at [406, 254] on button "Run" at bounding box center [416, 262] width 36 height 20
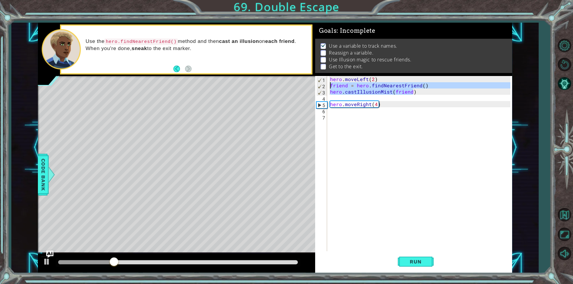
drag, startPoint x: 414, startPoint y: 92, endPoint x: 327, endPoint y: 84, distance: 86.9
click at [327, 84] on div "1 2 3 4 5 6 7 hero . moveLeft ( 2 ) friend = hero . findNearestFriend ( ) hero …" at bounding box center [412, 163] width 195 height 175
type textarea "friend = hero.findNearestFriend() hero.castIllusionMist(friend)"
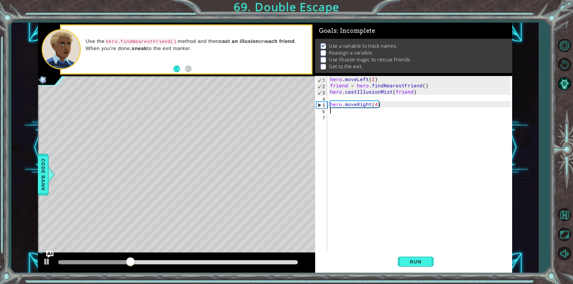
click at [357, 109] on div "hero . moveLeft ( 2 ) friend = hero . findNearestFriend ( ) hero . castIllusion…" at bounding box center [421, 170] width 184 height 188
paste textarea "hero.castIllusionMist(friend)"
type textarea "hero.castIllusionMist(friend)"
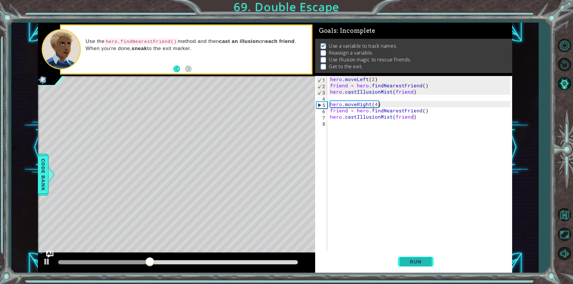
click at [427, 263] on button "Run" at bounding box center [416, 262] width 36 height 20
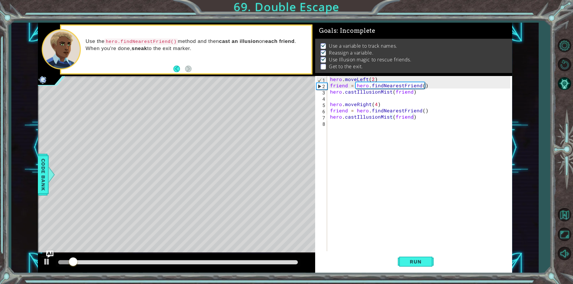
click at [239, 265] on div at bounding box center [178, 263] width 244 height 8
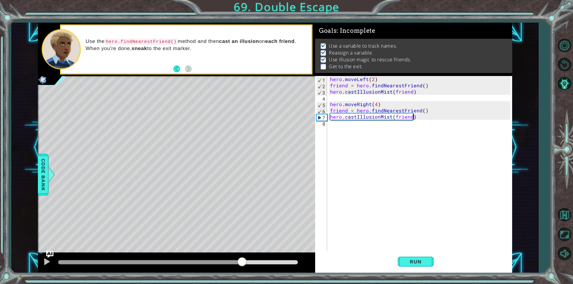
click at [242, 262] on div at bounding box center [178, 262] width 240 height 4
click at [363, 132] on div "hero . moveLeft ( 2 ) friend = hero . findNearestFriend ( ) hero . castIllusion…" at bounding box center [421, 170] width 184 height 188
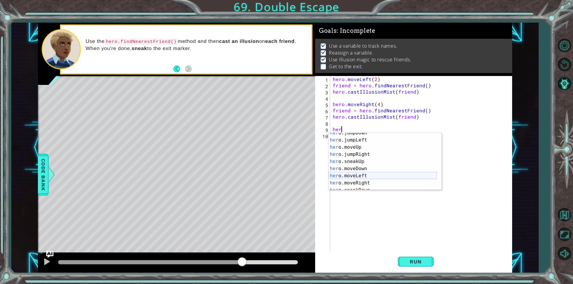
scroll to position [18, 0]
click at [376, 178] on div "her o.jumpDown press enter her o.jumpLeft press enter her o.moveUp press enter …" at bounding box center [382, 165] width 108 height 72
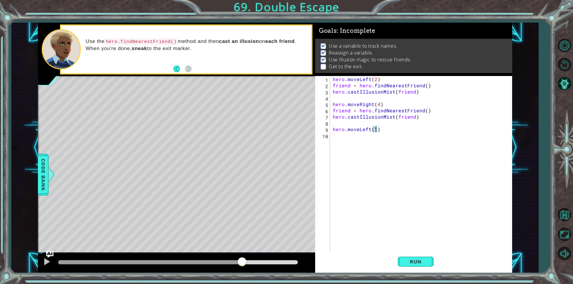
type textarea "hero.moveLeft(2)"
click at [339, 137] on div "hero . moveLeft ( 2 ) friend = hero . findNearestFriend ( ) hero . castIllusion…" at bounding box center [422, 170] width 182 height 188
type textarea "e"
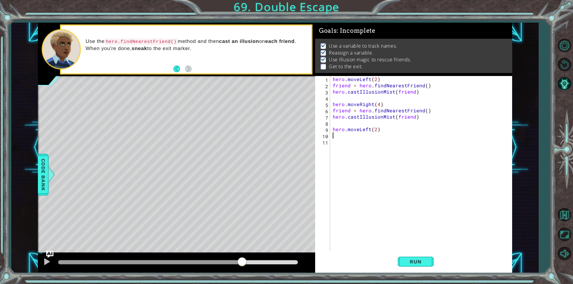
type textarea "e"
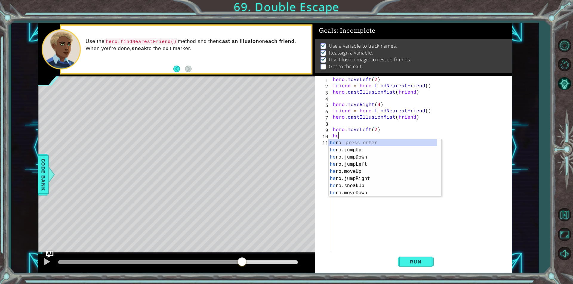
type textarea "h"
click at [366, 141] on div "hero. move Up press enter hero. move Down press enter hero. move Left press ent…" at bounding box center [384, 160] width 113 height 43
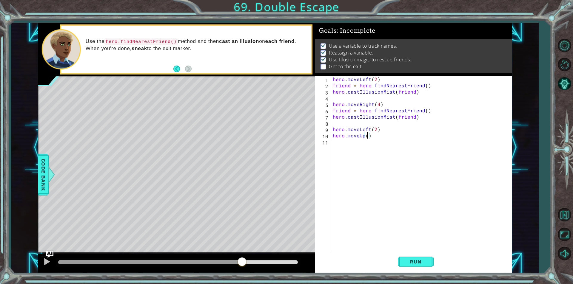
scroll to position [0, 2]
type textarea "hero.moveUp(4)"
click at [408, 268] on button "Run" at bounding box center [416, 262] width 36 height 20
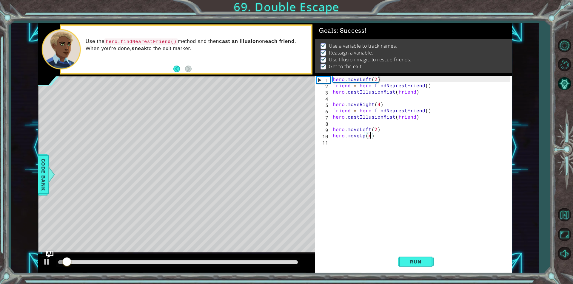
click at [290, 262] on div at bounding box center [178, 262] width 240 height 4
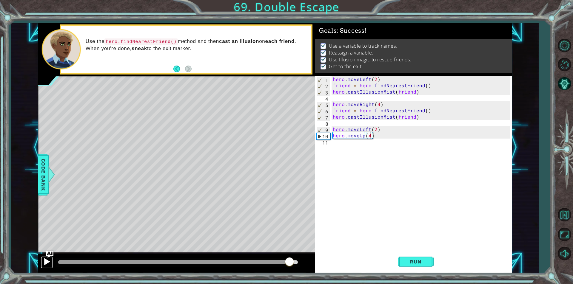
click at [49, 266] on button at bounding box center [47, 263] width 12 height 12
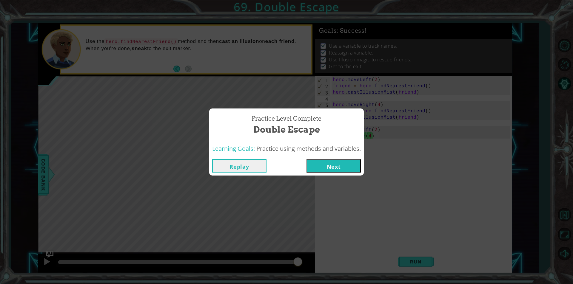
click at [315, 168] on button "Next" at bounding box center [333, 165] width 54 height 13
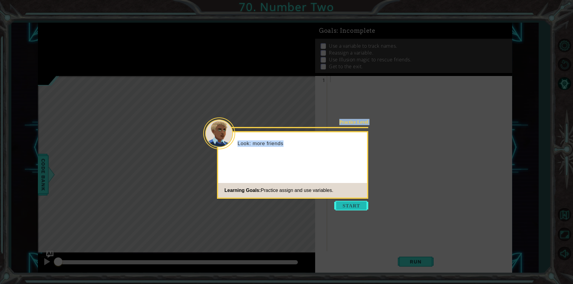
drag, startPoint x: 338, startPoint y: 201, endPoint x: 345, endPoint y: 207, distance: 9.6
click at [345, 207] on body "1 ההההההההההההההההההההההההההההההההההההההההההההההההההההההההההההההההההההההההההההה…" at bounding box center [286, 142] width 573 height 284
click at [345, 207] on button "Start" at bounding box center [351, 206] width 34 height 10
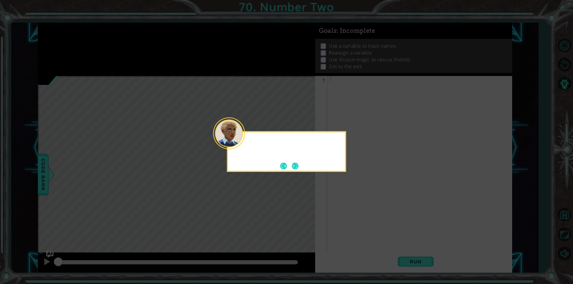
click at [345, 207] on icon at bounding box center [286, 142] width 573 height 284
click at [298, 163] on button "Next" at bounding box center [295, 166] width 7 height 7
click at [299, 161] on div at bounding box center [286, 151] width 119 height 41
click at [296, 163] on button "Next" at bounding box center [295, 166] width 9 height 9
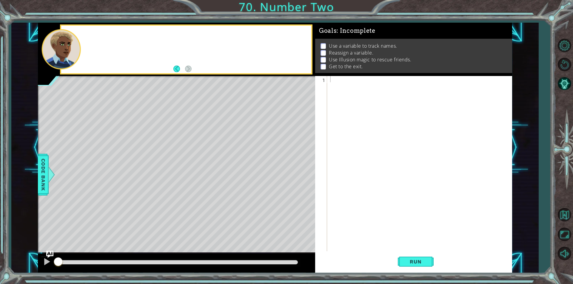
click at [296, 163] on div "Level Map" at bounding box center [176, 164] width 276 height 176
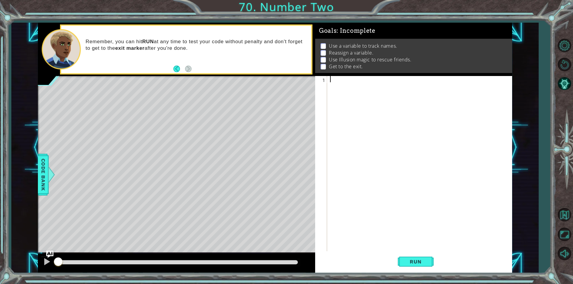
paste textarea "hero.castIllusionMist(friend)"
click at [329, 77] on div "friend = hero . findNearestFriend ( ) hero . castIllusionMist ( friend )" at bounding box center [419, 163] width 181 height 175
type textarea "friend = hero.findNearestFriend()"
click at [329, 77] on div "friend = hero . findNearestFriend ( ) hero . castIllusionMist ( friend )" at bounding box center [419, 163] width 181 height 175
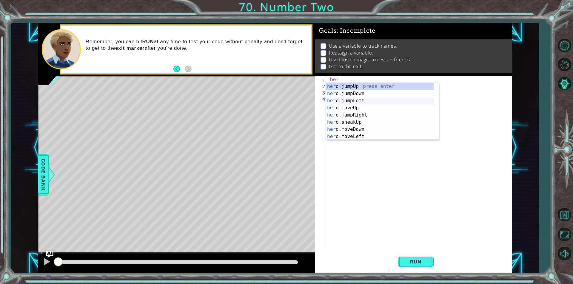
scroll to position [57, 0]
click at [382, 86] on div "her o.moveRight press enter her o.sneakDown press enter her o.sneakLeft press e…" at bounding box center [380, 119] width 108 height 72
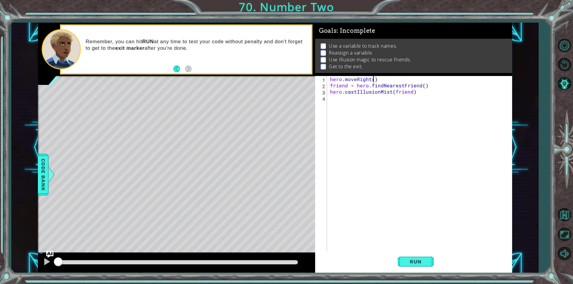
scroll to position [0, 3]
type textarea "hero.moveRight(2)"
click at [415, 253] on button "Run" at bounding box center [416, 262] width 36 height 20
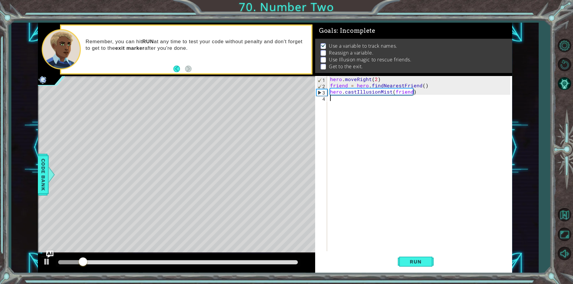
click at [352, 106] on div "hero . moveRight ( 2 ) friend = hero . findNearestFriend ( ) hero . castIllusio…" at bounding box center [421, 170] width 184 height 188
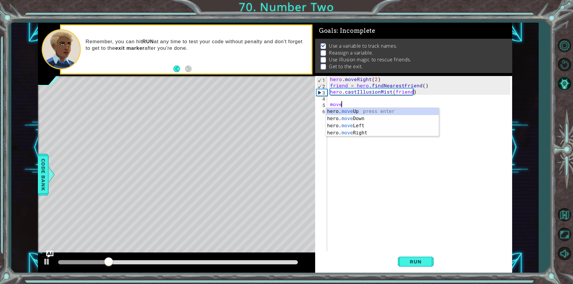
scroll to position [0, 0]
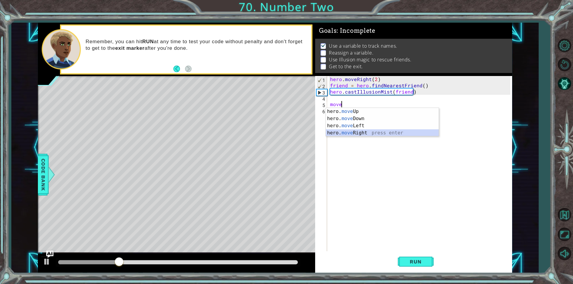
click at [391, 133] on div "hero. move Up press enter hero. move Down press enter hero. move Left press ent…" at bounding box center [382, 129] width 113 height 43
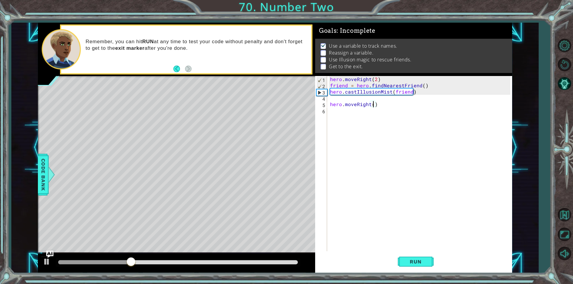
type textarea "hero.moveRight(2)"
click at [366, 115] on div "hero . moveRight ( 2 ) friend = hero . findNearestFriend ( ) hero . castIllusio…" at bounding box center [421, 170] width 184 height 188
paste textarea "hero.castIllusionMist(friend)"
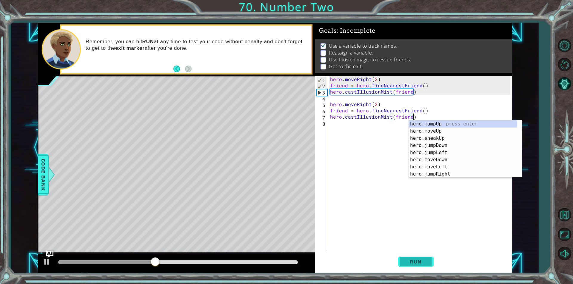
type textarea "hero.castIllusionMist(friend)"
click at [403, 259] on button "Run" at bounding box center [416, 262] width 36 height 20
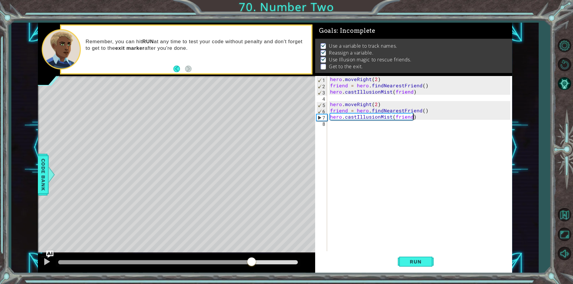
drag, startPoint x: 221, startPoint y: 263, endPoint x: 272, endPoint y: 254, distance: 51.9
click at [267, 260] on div at bounding box center [178, 262] width 240 height 4
click at [357, 121] on div "hero . moveRight ( 2 ) friend = hero . findNearestFriend ( ) hero . castIllusio…" at bounding box center [421, 170] width 184 height 188
type textarea "j"
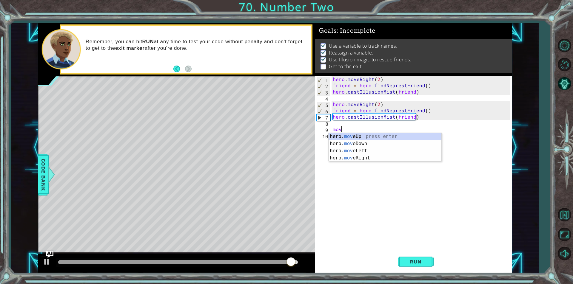
scroll to position [0, 0]
click at [369, 160] on div "hero. move Up press enter hero. move Down press enter hero. move Left press ent…" at bounding box center [384, 154] width 113 height 43
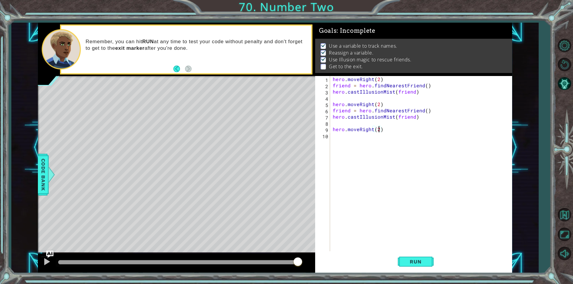
scroll to position [0, 3]
type textarea "hero.moveRight(2)"
click at [399, 265] on button "Run" at bounding box center [416, 262] width 36 height 20
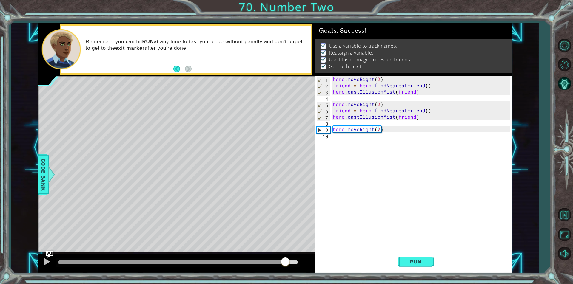
click at [285, 263] on div at bounding box center [178, 262] width 240 height 4
click at [289, 263] on div at bounding box center [285, 262] width 11 height 11
click at [48, 257] on img "Ask AI" at bounding box center [50, 255] width 8 height 8
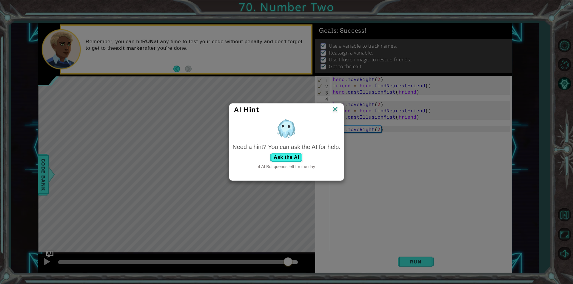
click at [48, 260] on div "AI Hint Need a hint? You can ask the AI for help. Ask the AI 4 AI Bot queries l…" at bounding box center [286, 142] width 573 height 284
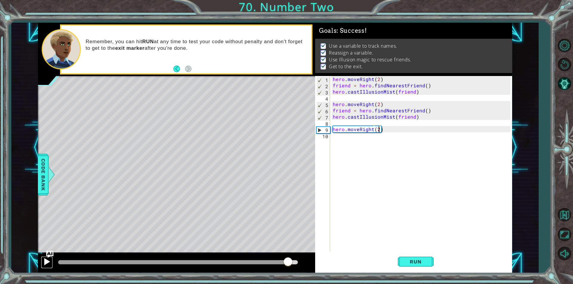
click at [41, 262] on button at bounding box center [47, 263] width 12 height 12
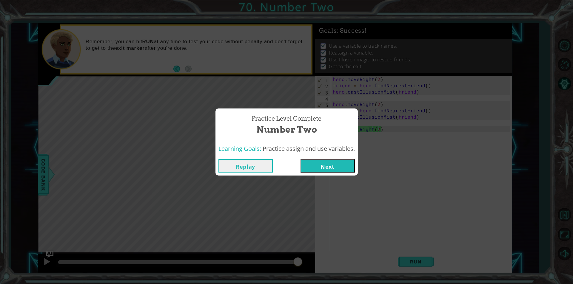
click at [313, 169] on button "Next" at bounding box center [327, 165] width 54 height 13
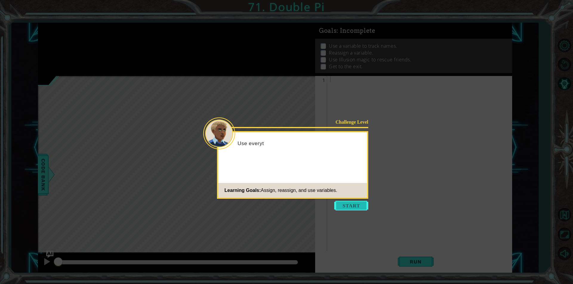
click at [352, 205] on button "Start" at bounding box center [351, 206] width 34 height 10
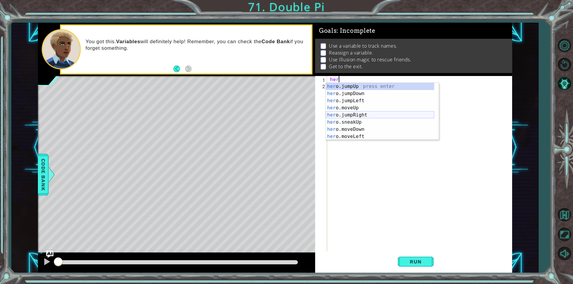
type textarea "h"
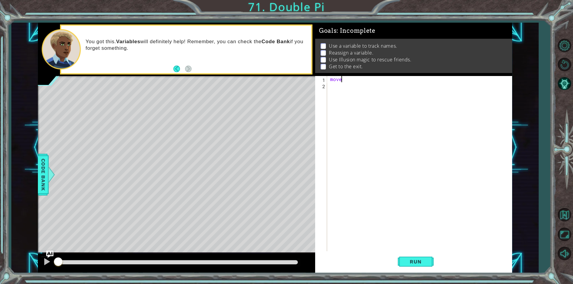
click at [372, 82] on div "move" at bounding box center [421, 170] width 184 height 188
click at [393, 86] on div "hero. moveU p press enter" at bounding box center [382, 93] width 113 height 21
type textarea "hero.moveUp(2)"
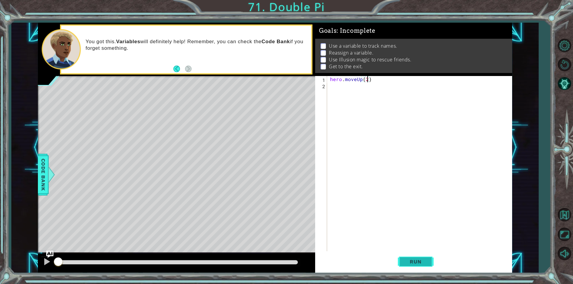
click at [410, 260] on span "Run" at bounding box center [416, 262] width 24 height 6
